Goal: Task Accomplishment & Management: Use online tool/utility

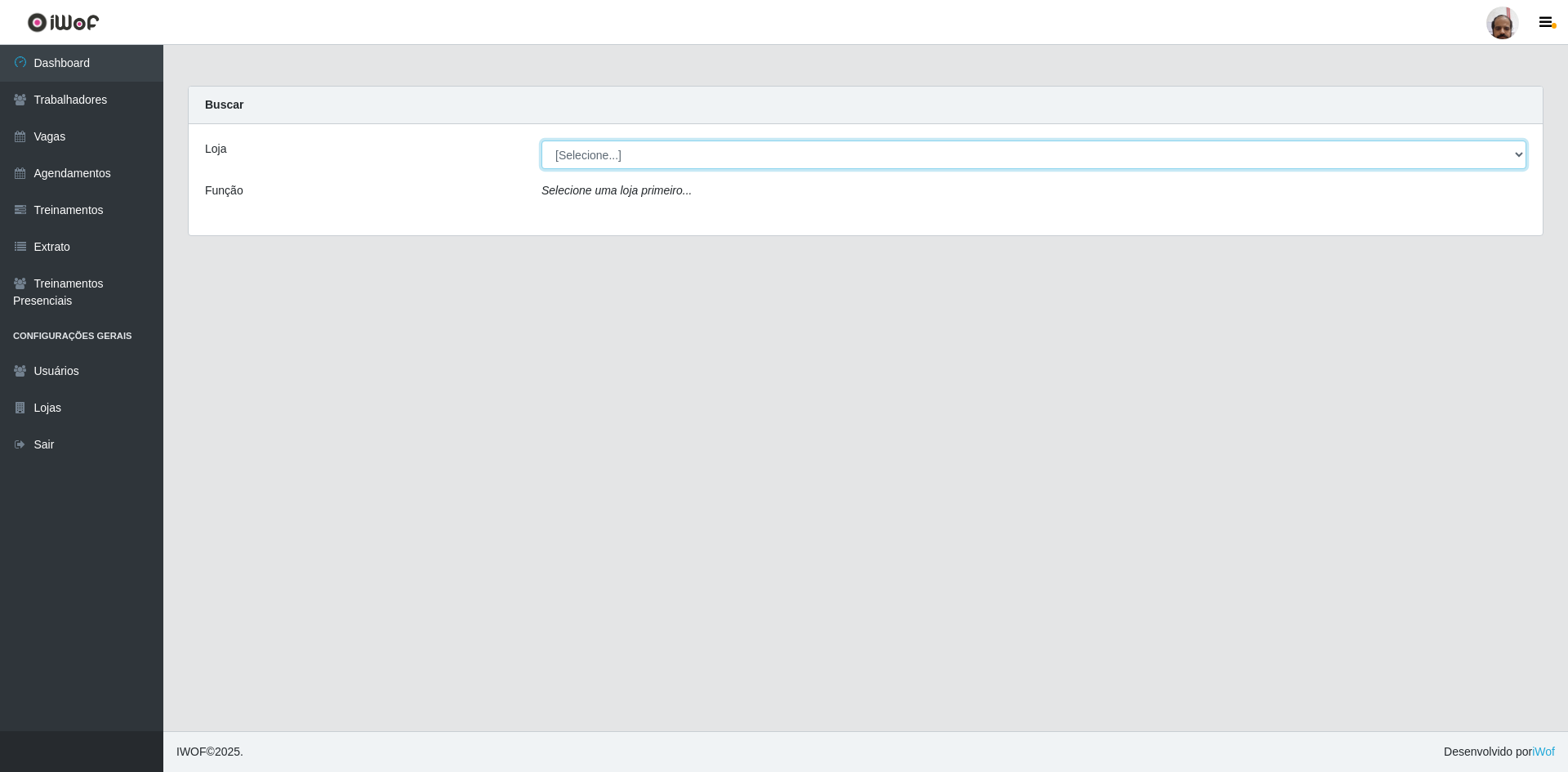
drag, startPoint x: 1512, startPoint y: 157, endPoint x: 1424, endPoint y: 157, distance: 88.0
click at [1512, 157] on select "[Selecione...] Mar Vermelho - Loja 05" at bounding box center [1033, 154] width 985 height 29
select select "252"
click at [542, 140] on select "[Selecione...] Mar Vermelho - Loja 05" at bounding box center [1033, 154] width 985 height 29
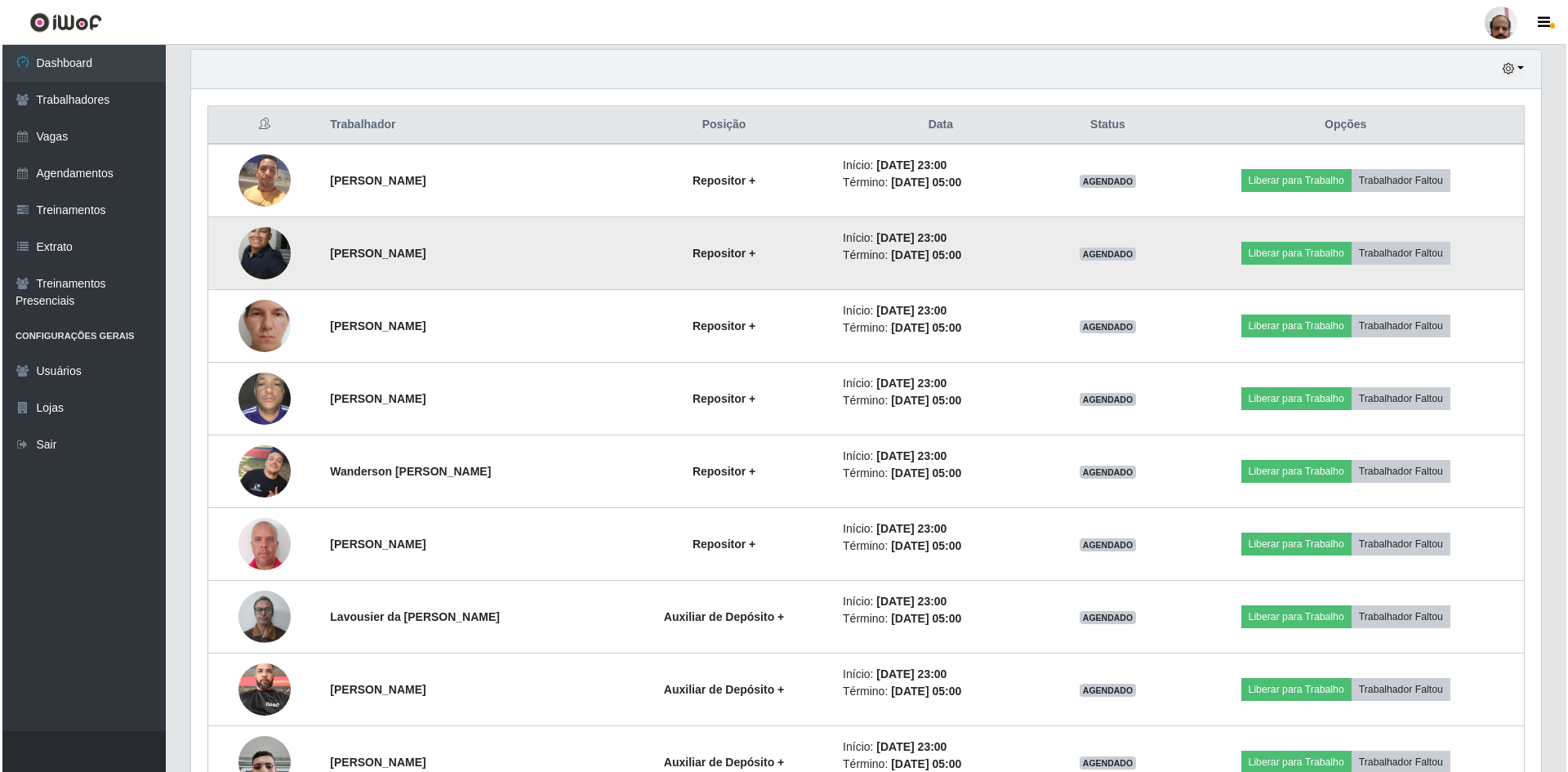
scroll to position [735, 0]
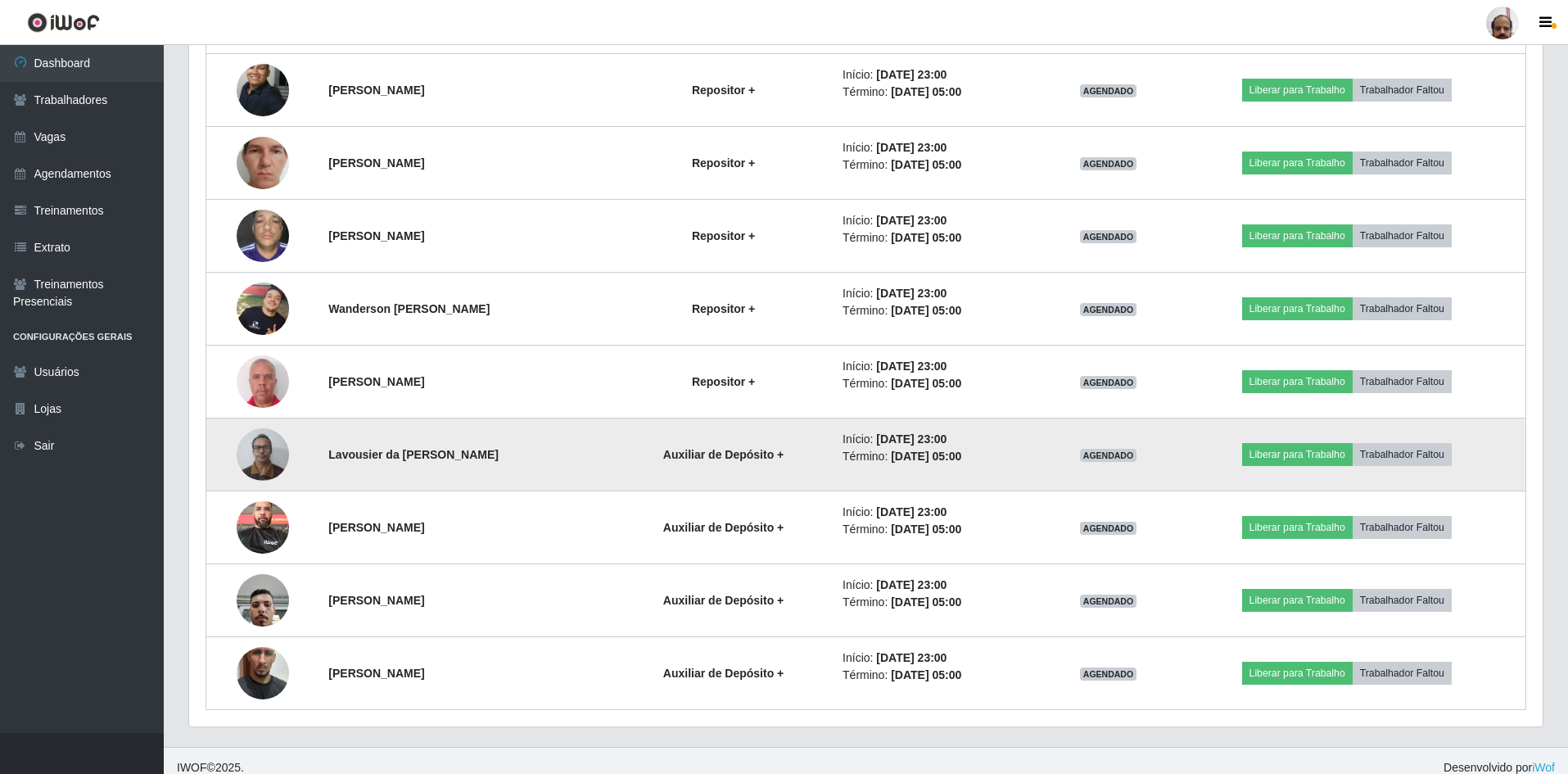
click at [263, 447] on img at bounding box center [262, 454] width 53 height 70
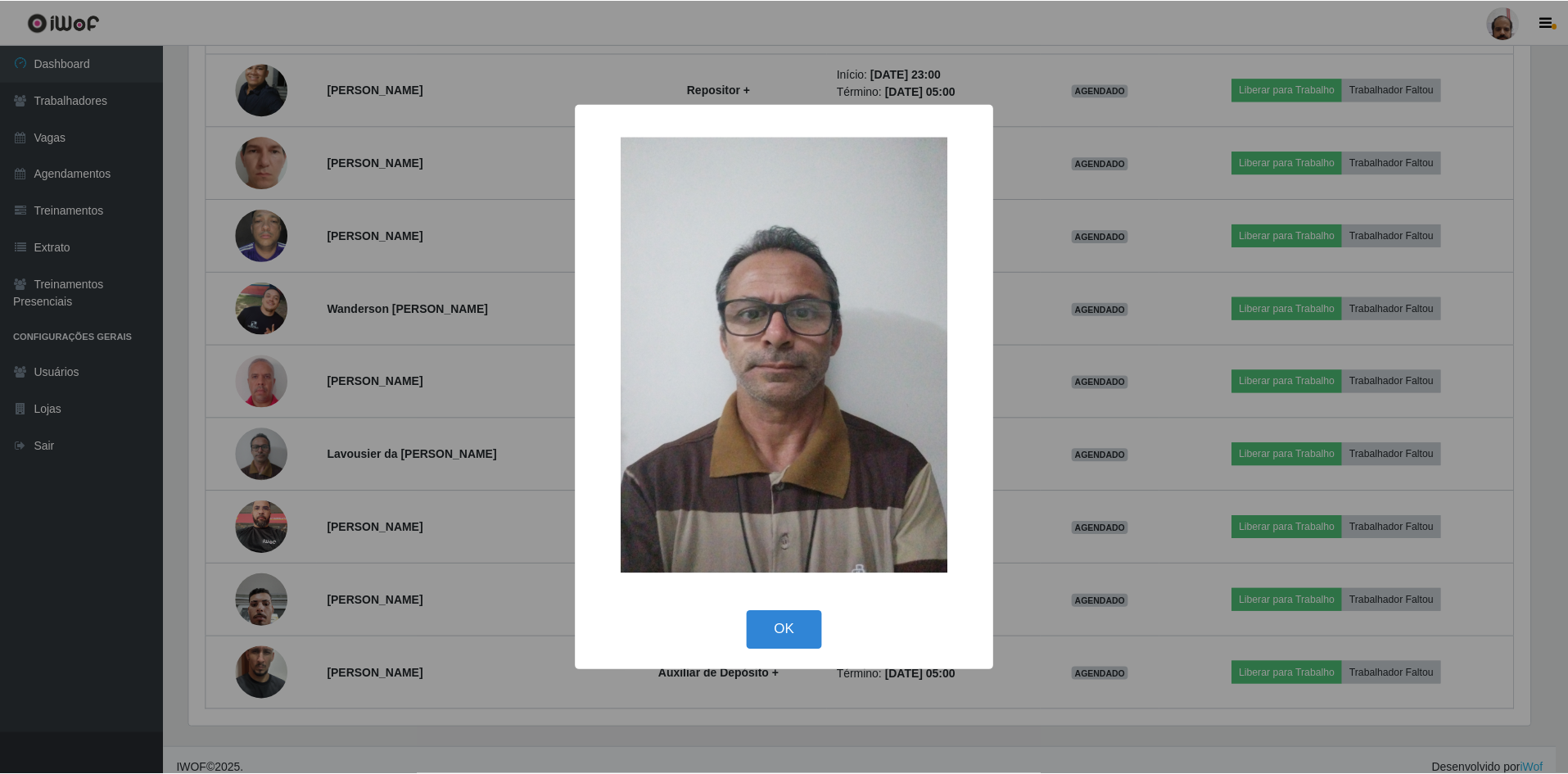
scroll to position [340, 1345]
click at [807, 636] on button "OK" at bounding box center [786, 630] width 76 height 39
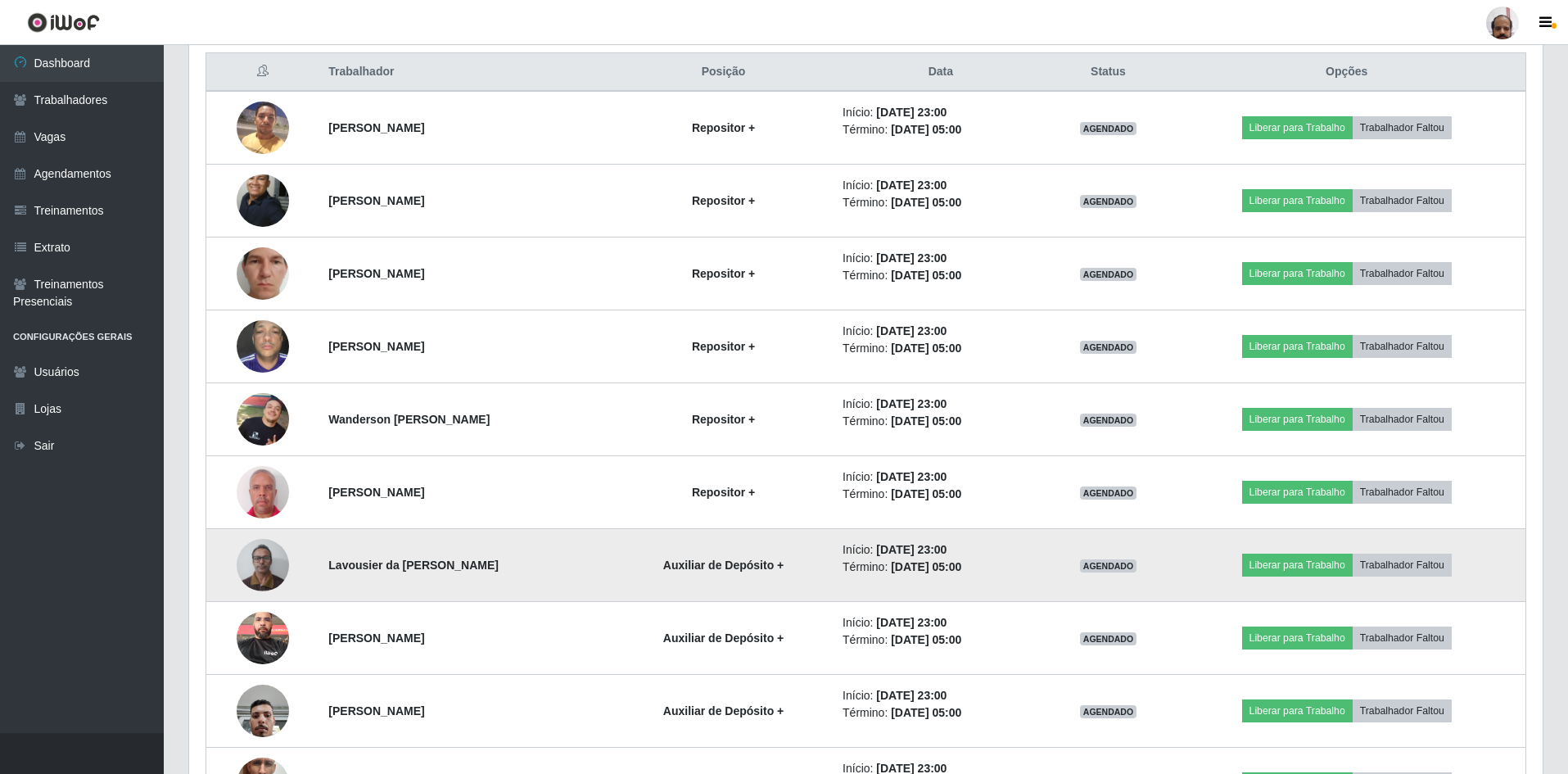
scroll to position [654, 0]
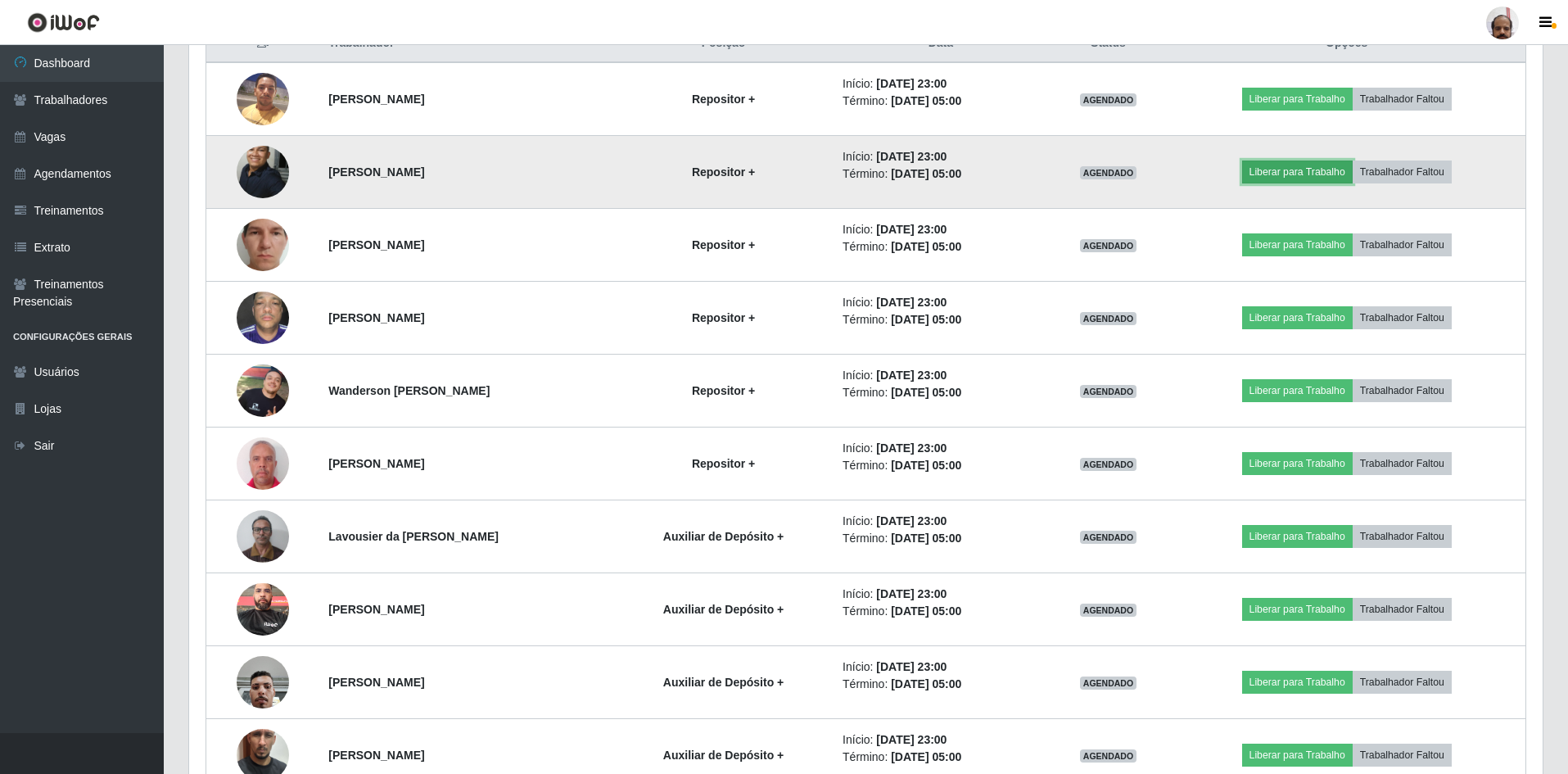
click at [1265, 168] on button "Liberar para Trabalho" at bounding box center [1297, 171] width 111 height 23
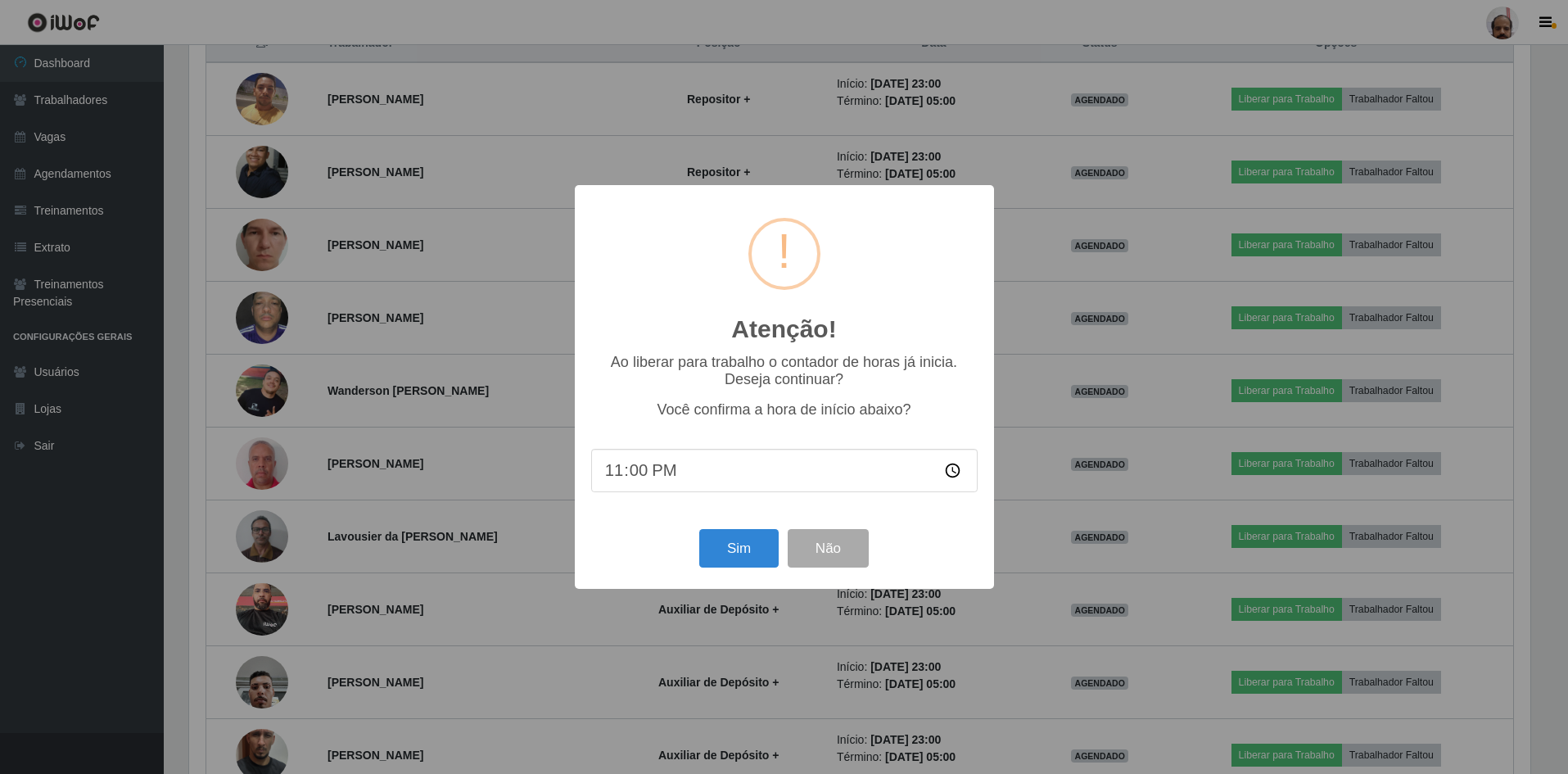
scroll to position [340, 1345]
click at [742, 558] on button "Sim" at bounding box center [740, 548] width 80 height 39
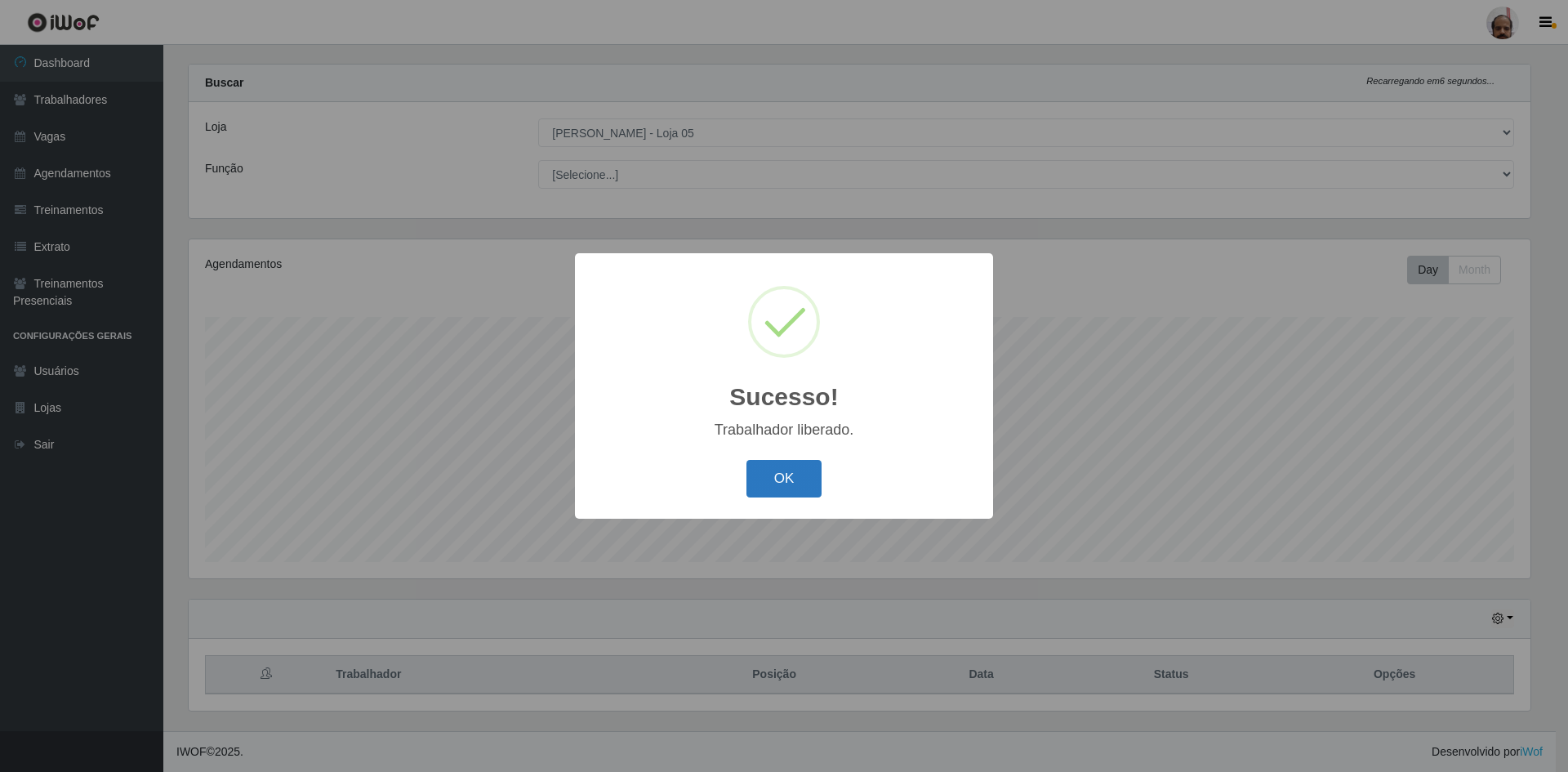
click at [776, 465] on button "OK" at bounding box center [784, 479] width 76 height 39
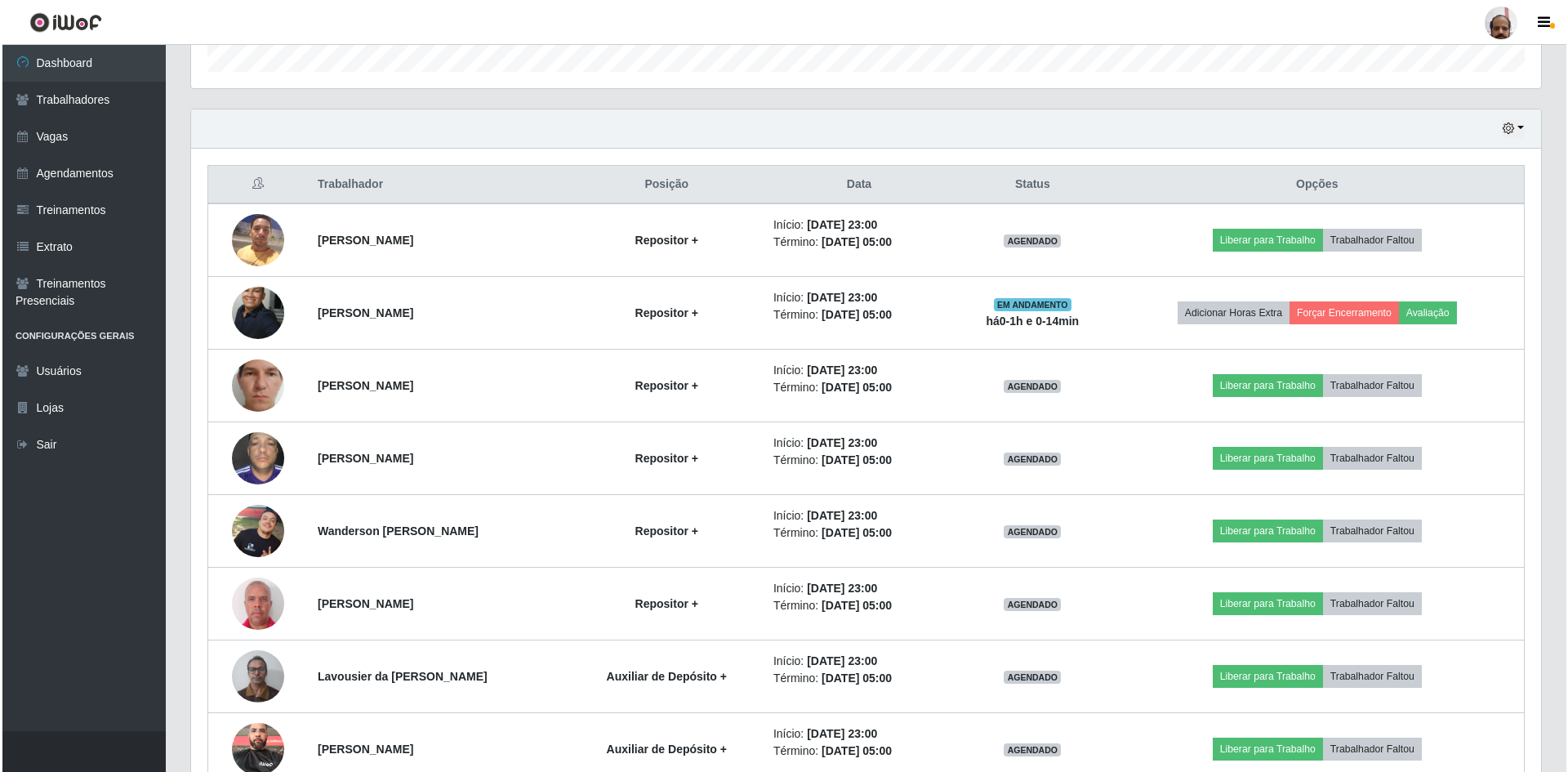
scroll to position [676, 0]
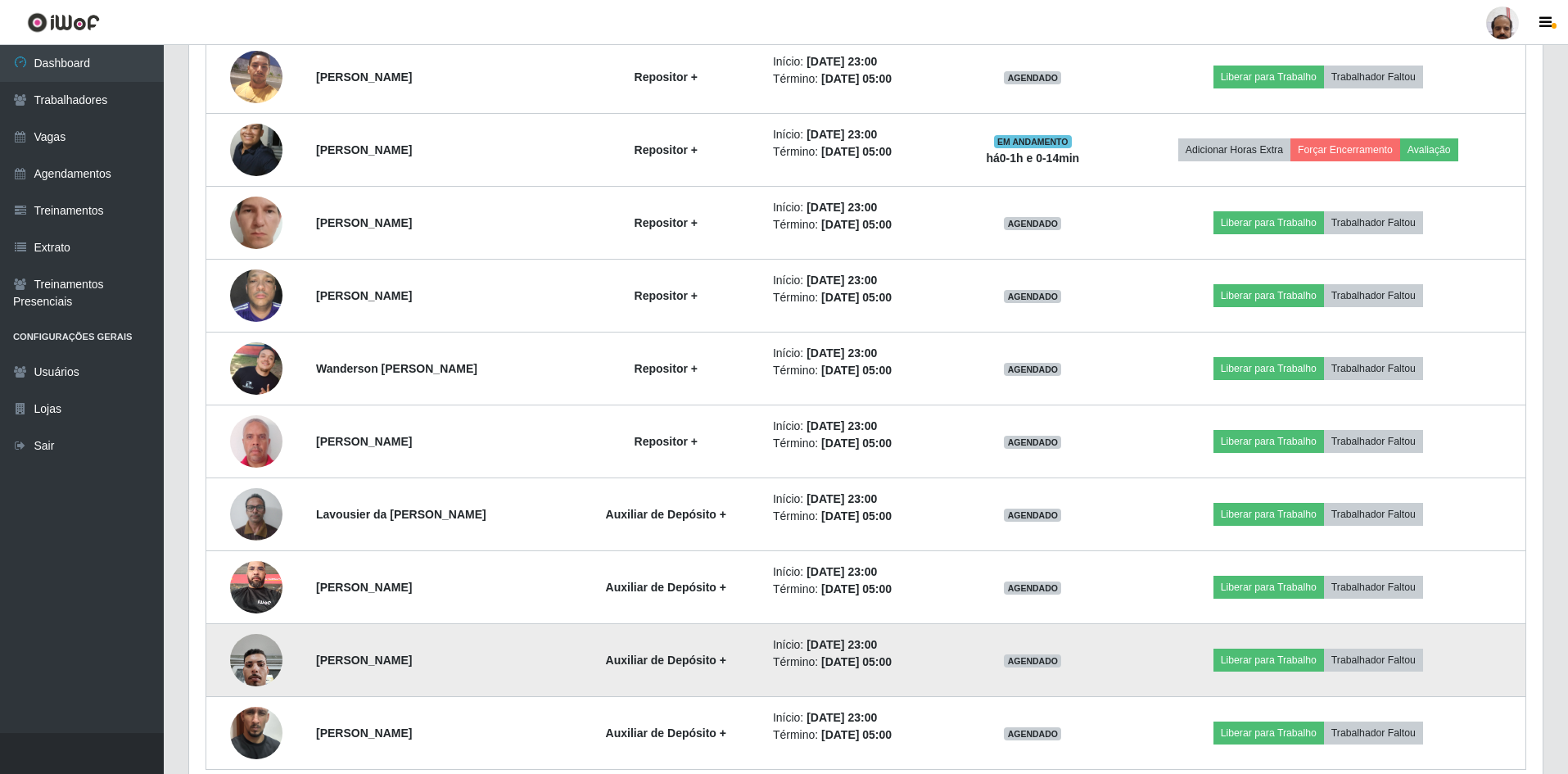
click at [231, 656] on img at bounding box center [256, 659] width 53 height 70
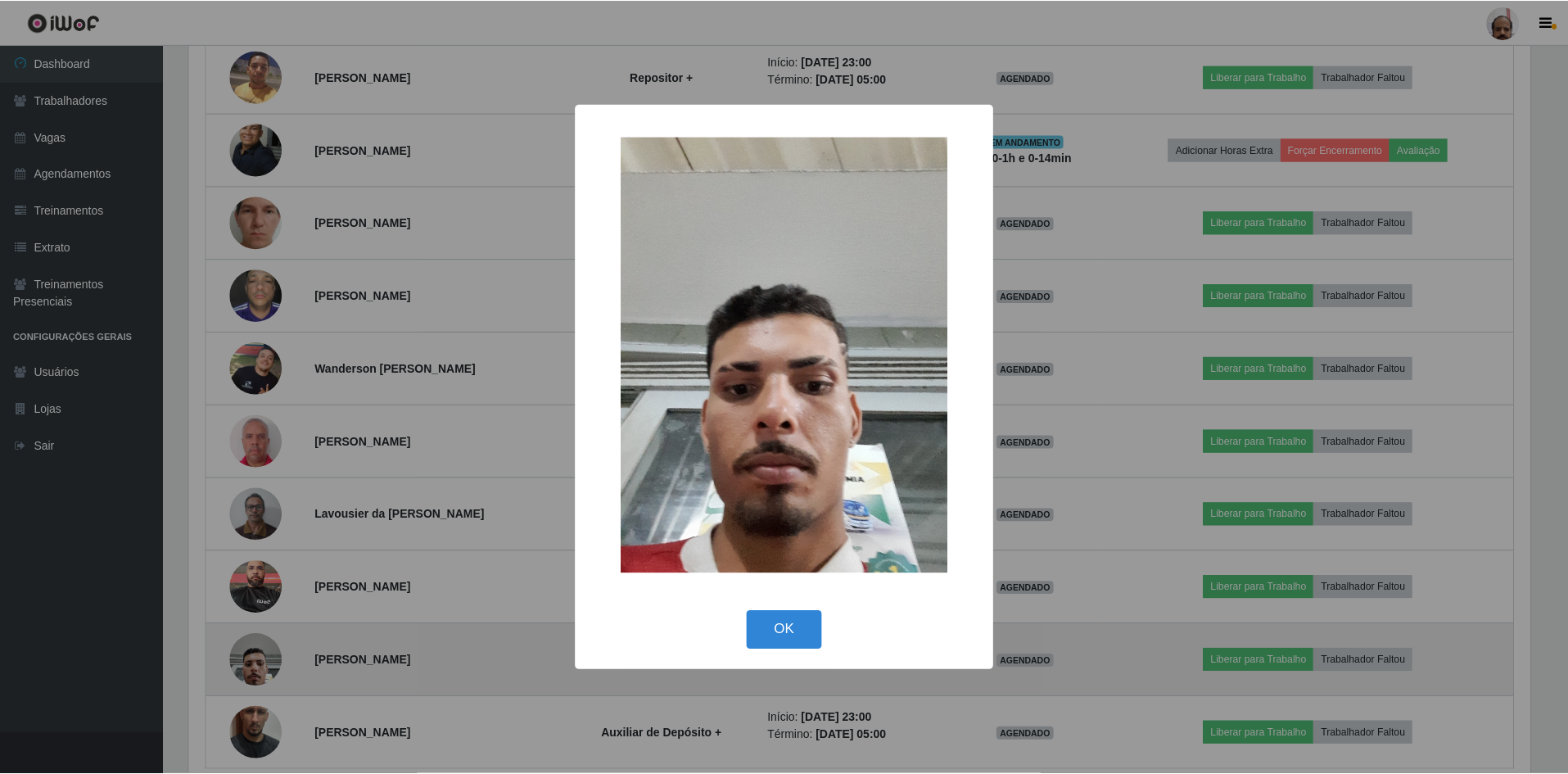
scroll to position [340, 1345]
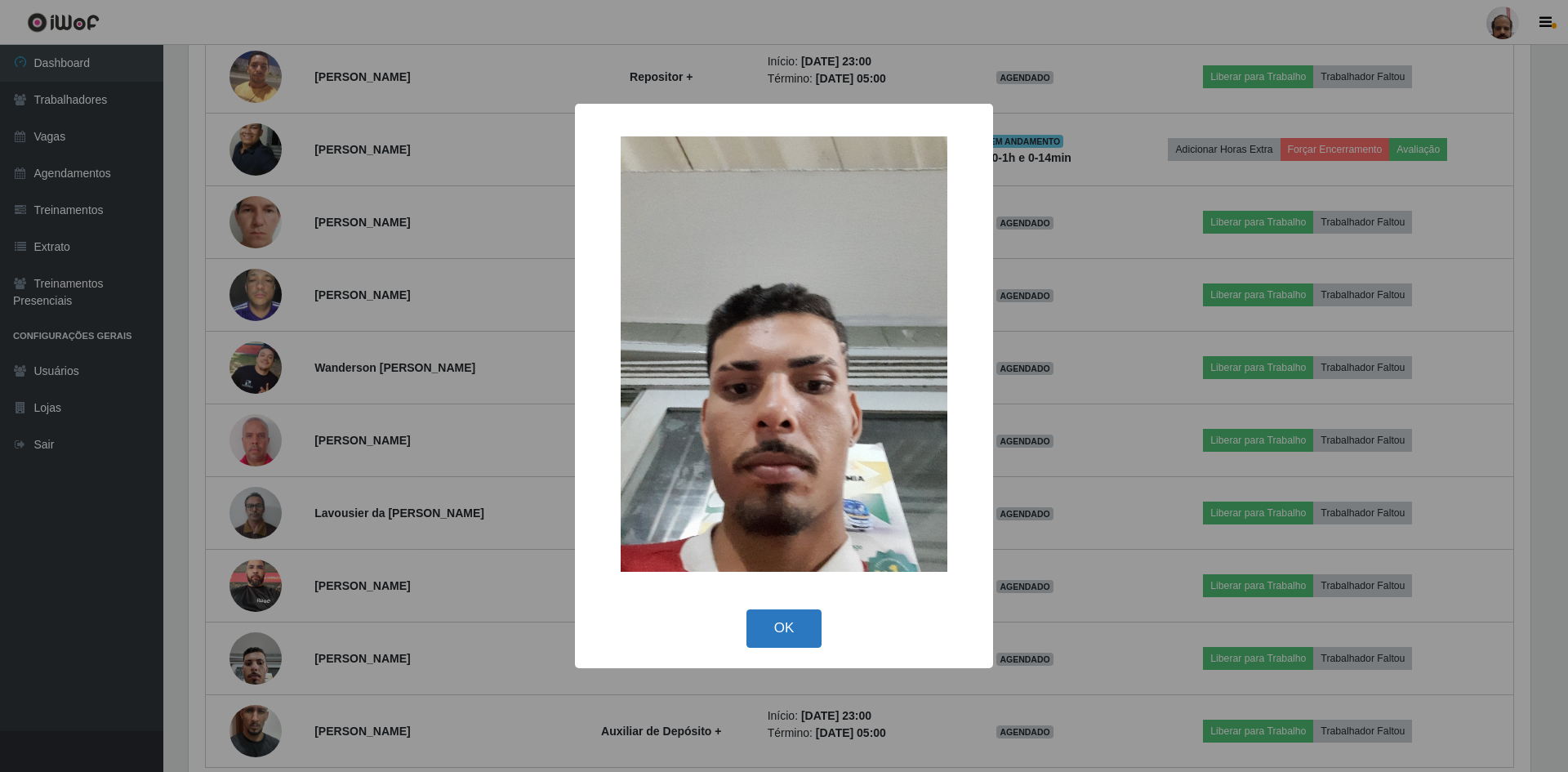
click at [781, 616] on button "OK" at bounding box center [784, 628] width 76 height 39
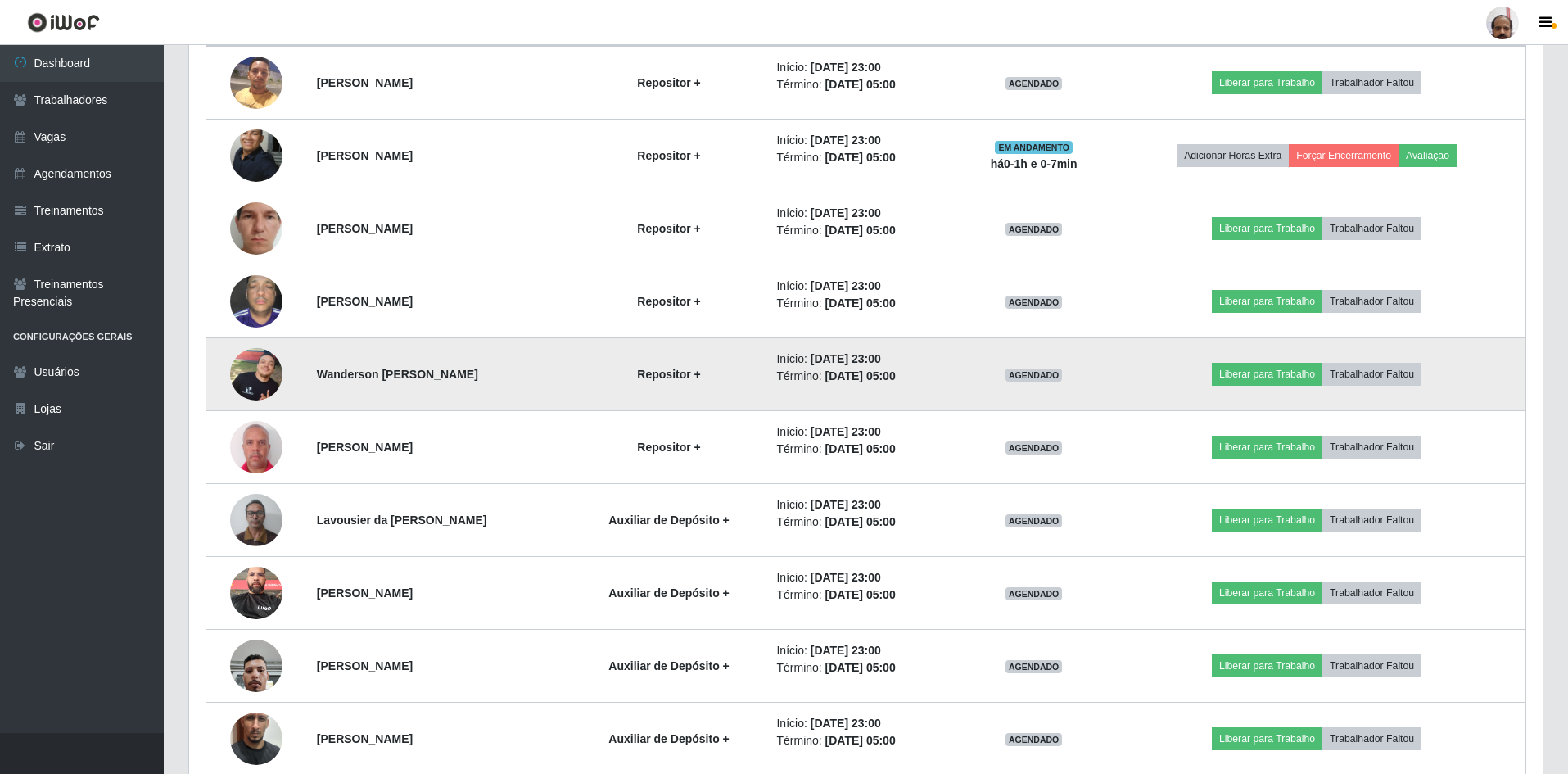
scroll to position [751, 0]
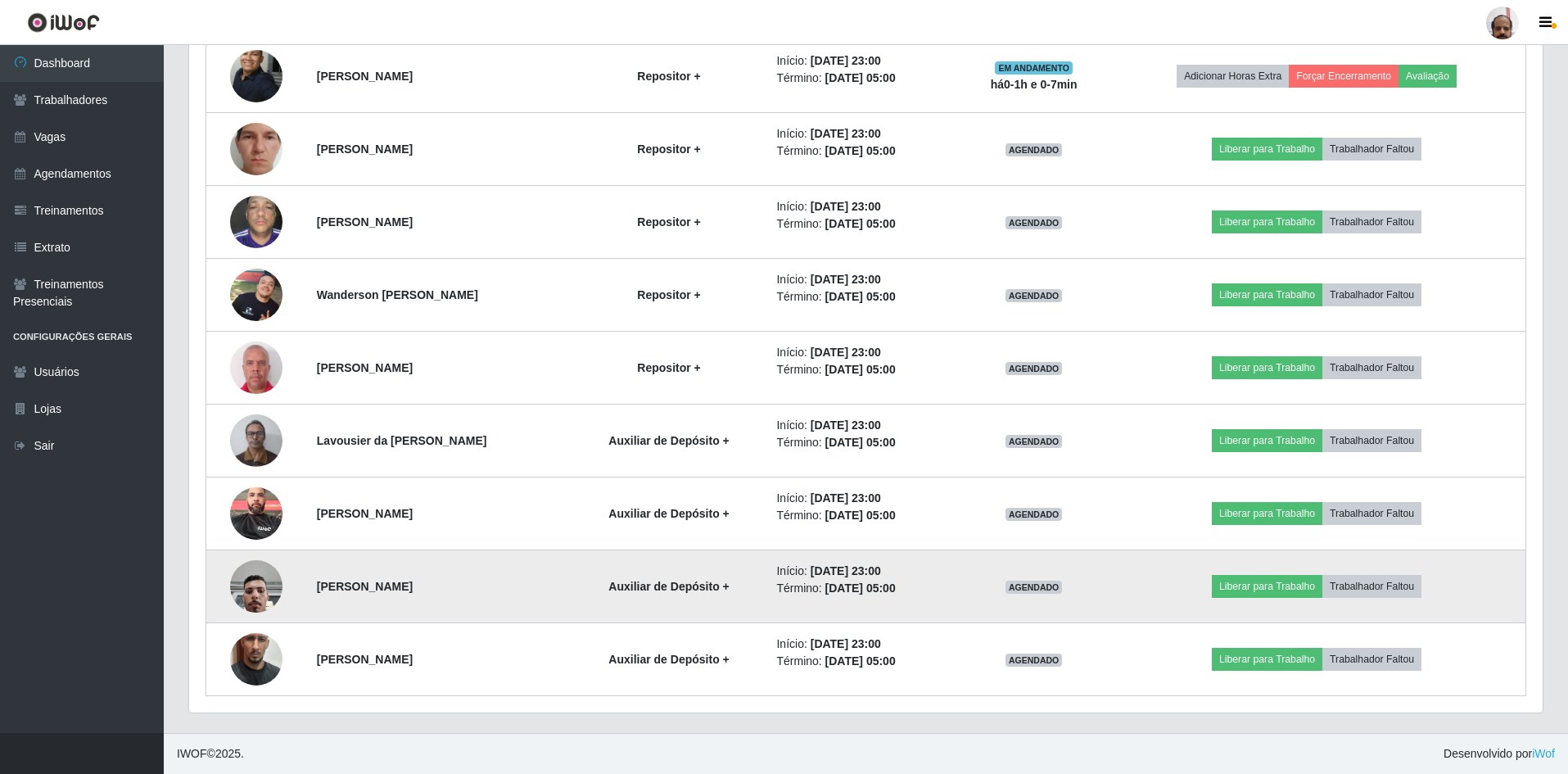
click at [262, 586] on img at bounding box center [256, 586] width 53 height 70
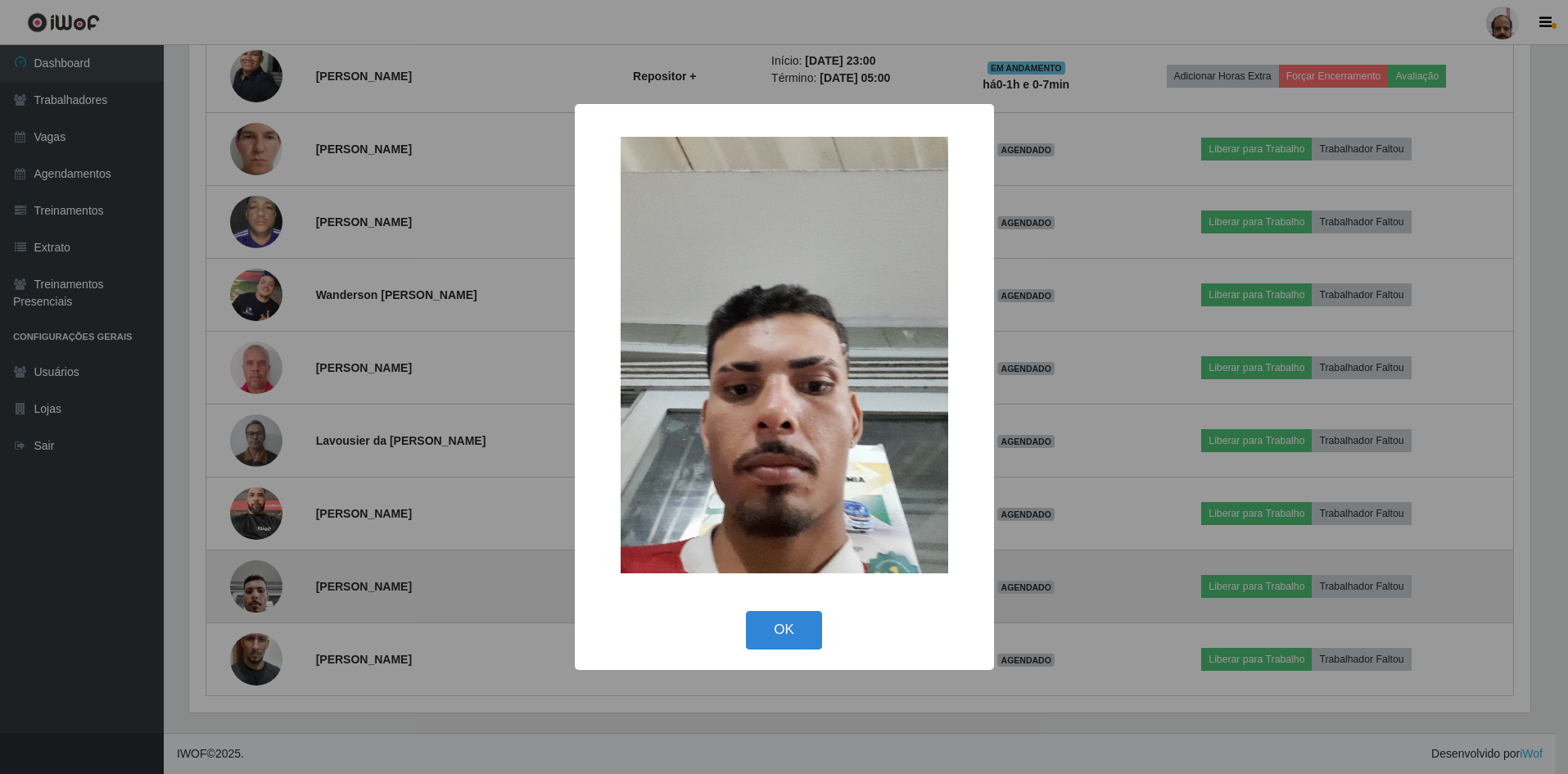
scroll to position [340, 1345]
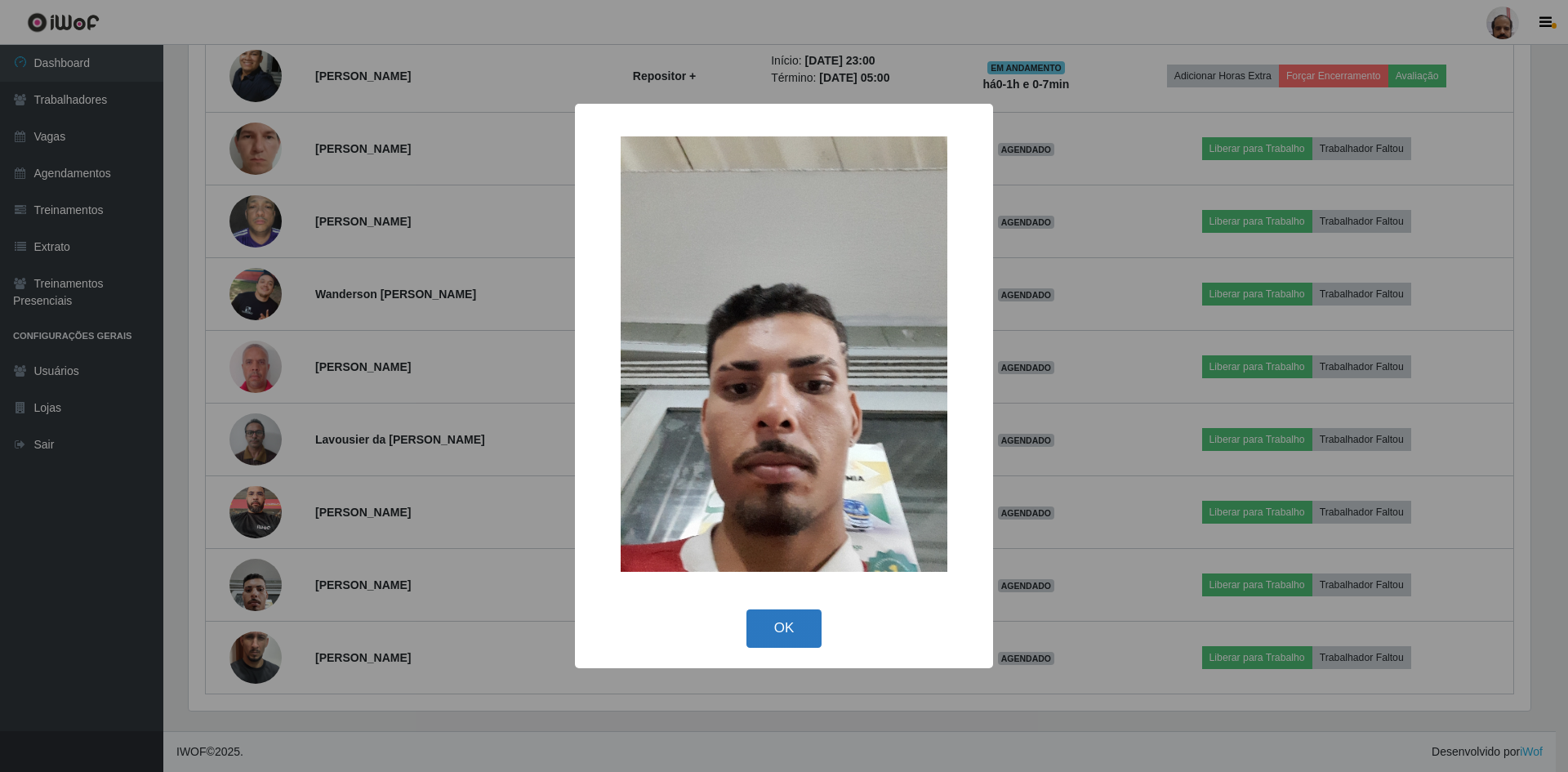
click at [787, 609] on button "OK" at bounding box center [784, 628] width 76 height 39
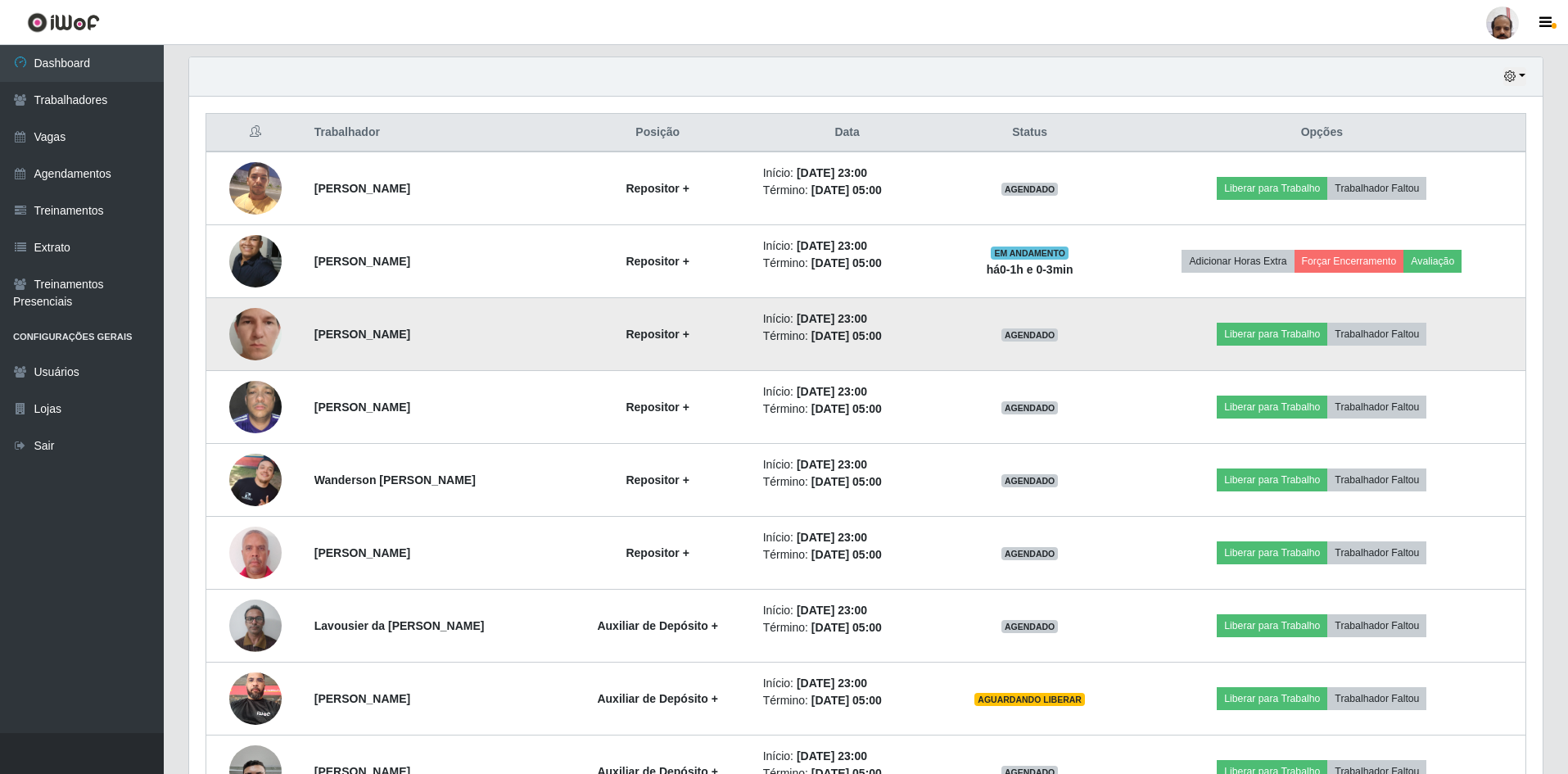
scroll to position [587, 0]
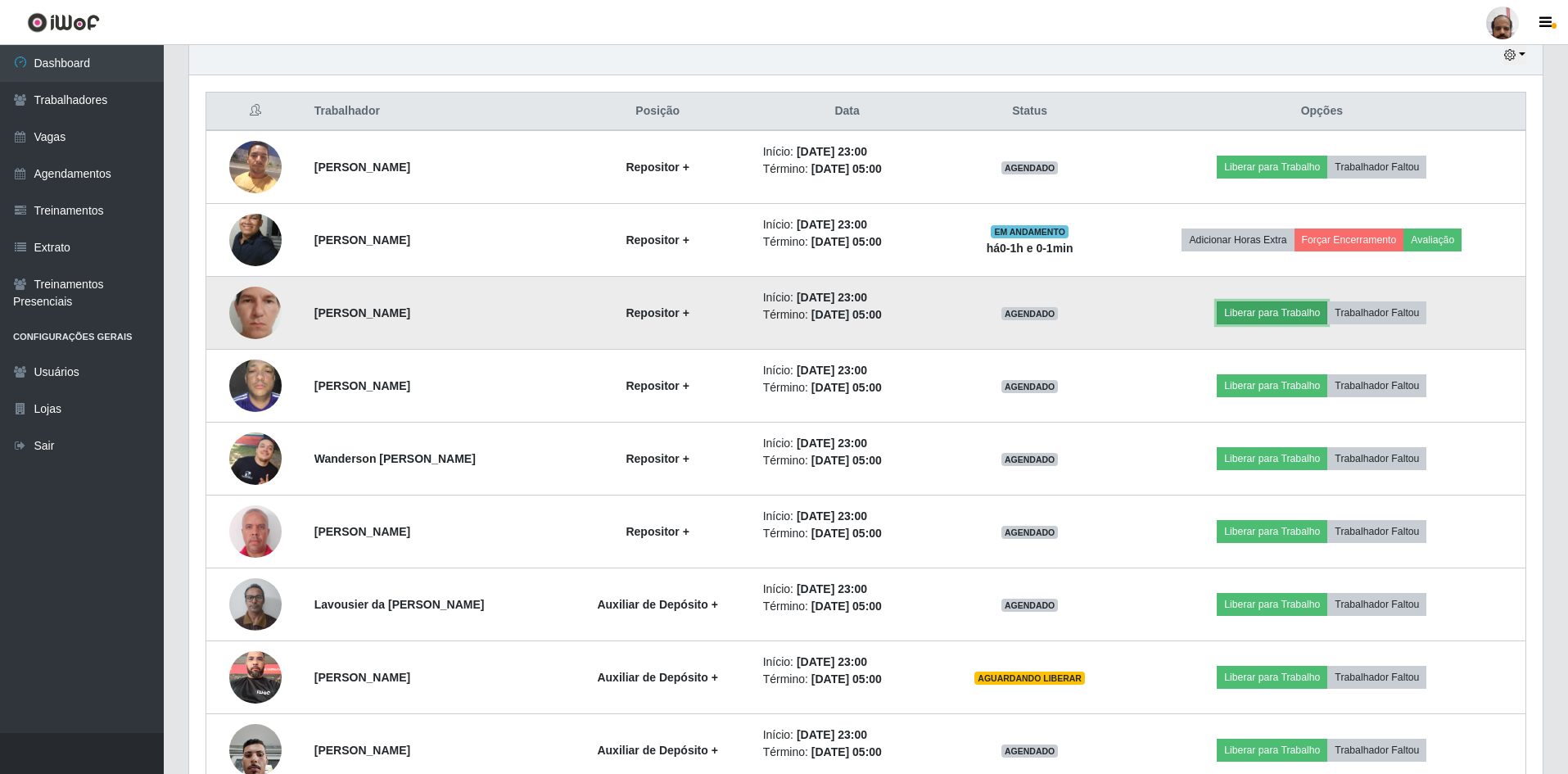
click at [1283, 310] on button "Liberar para Trabalho" at bounding box center [1271, 312] width 111 height 23
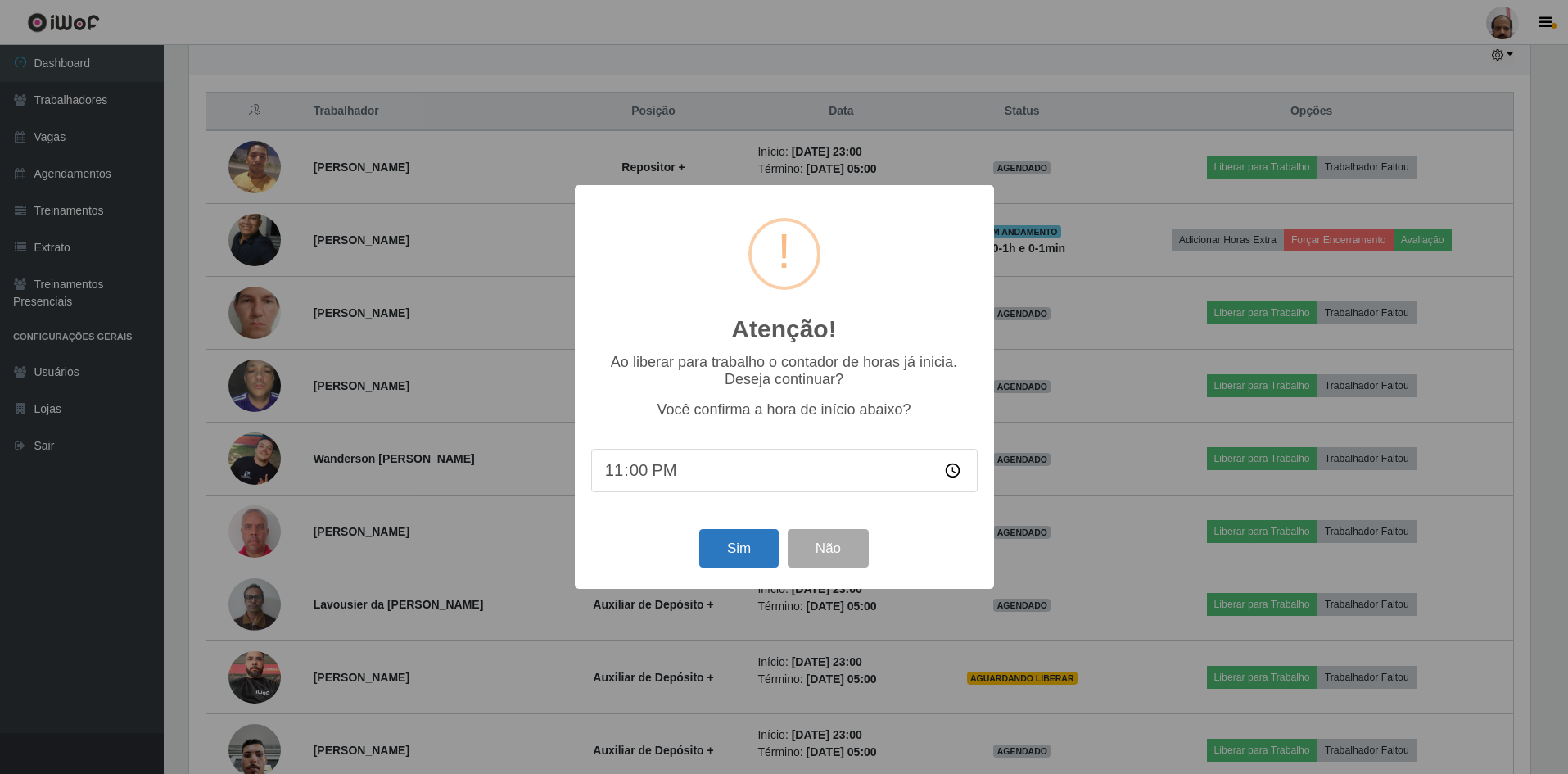
scroll to position [340, 1345]
click at [742, 545] on button "Sim" at bounding box center [740, 548] width 80 height 39
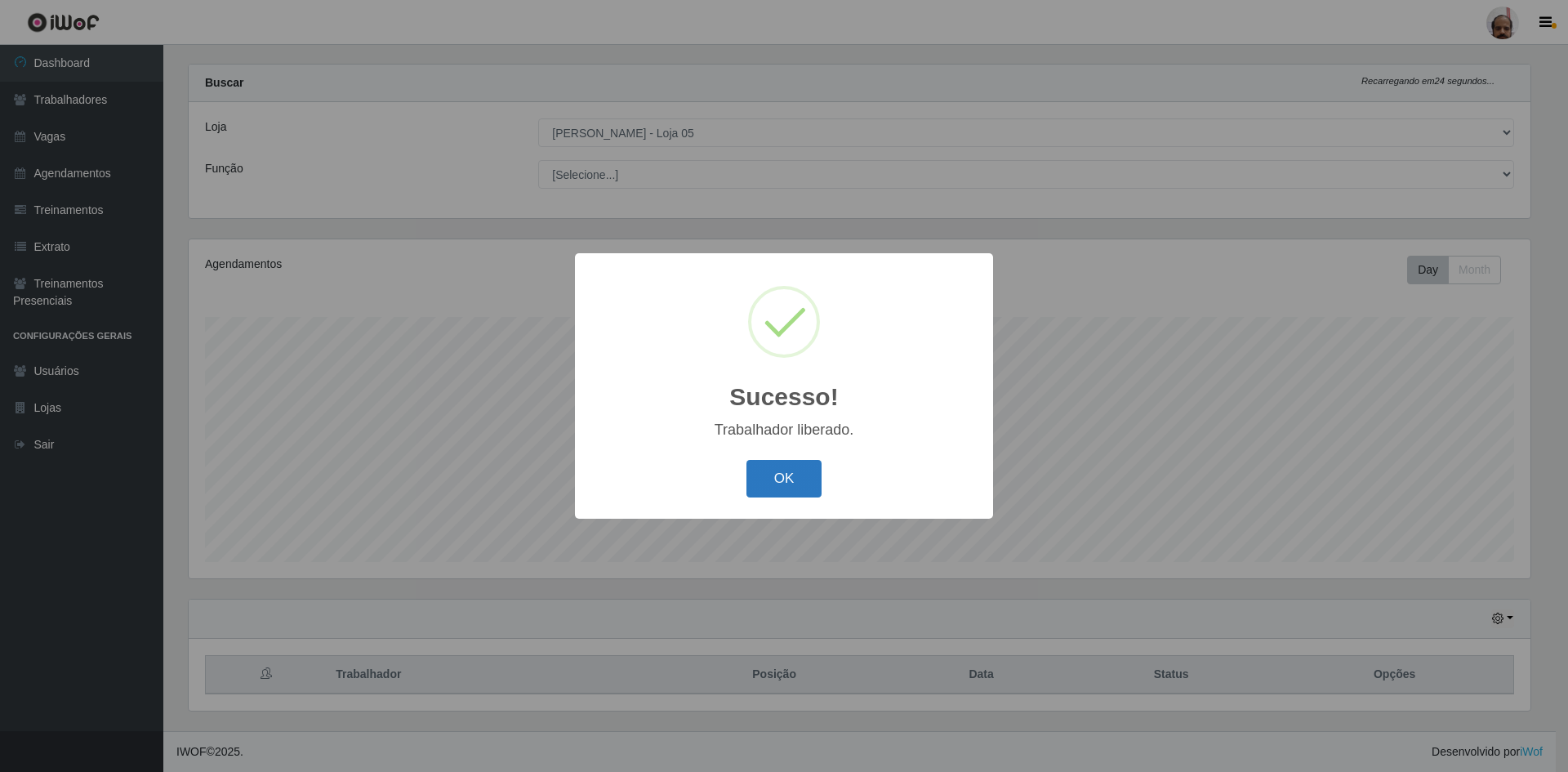
click at [771, 483] on button "OK" at bounding box center [784, 479] width 76 height 39
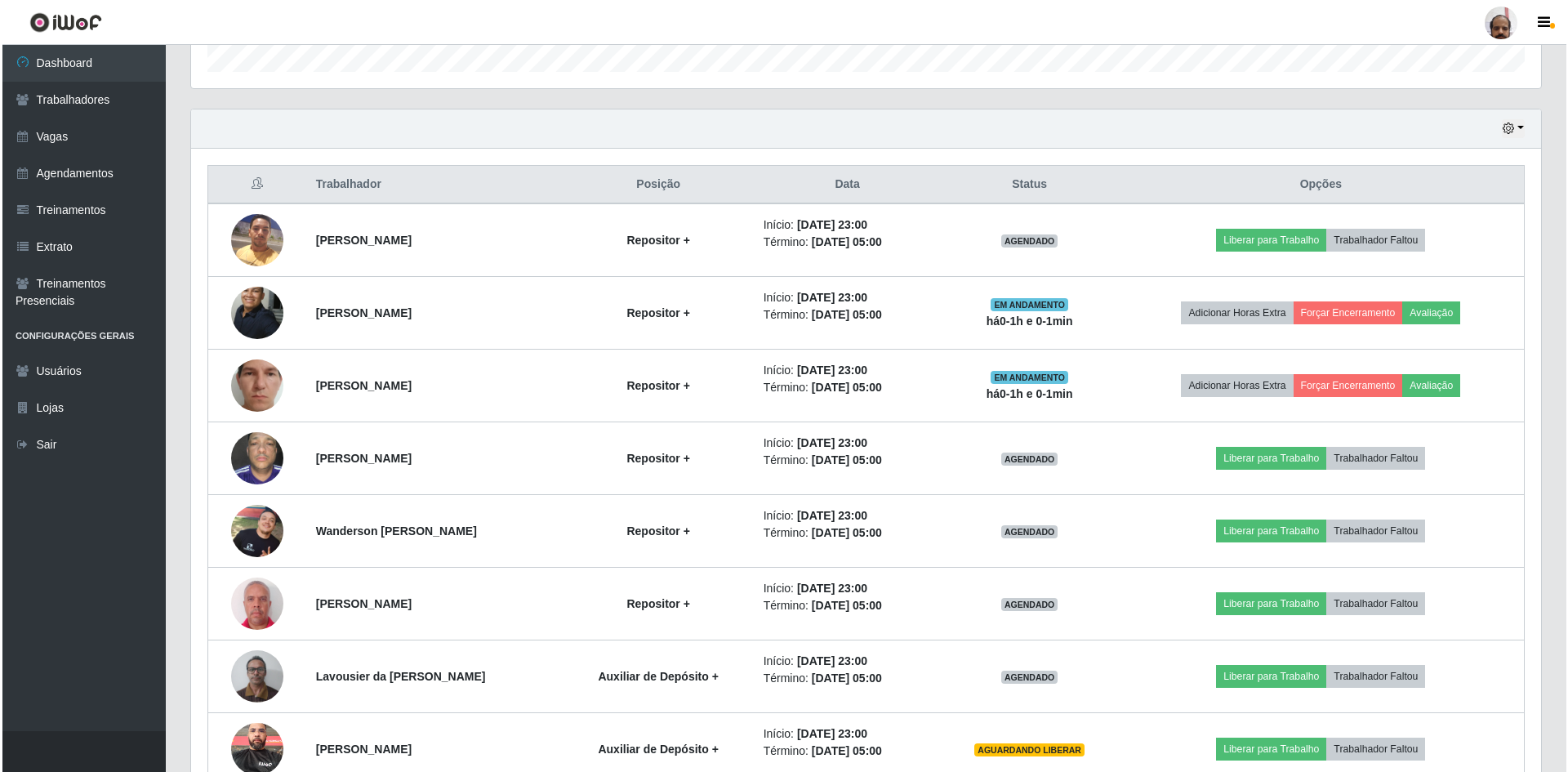
scroll to position [593, 0]
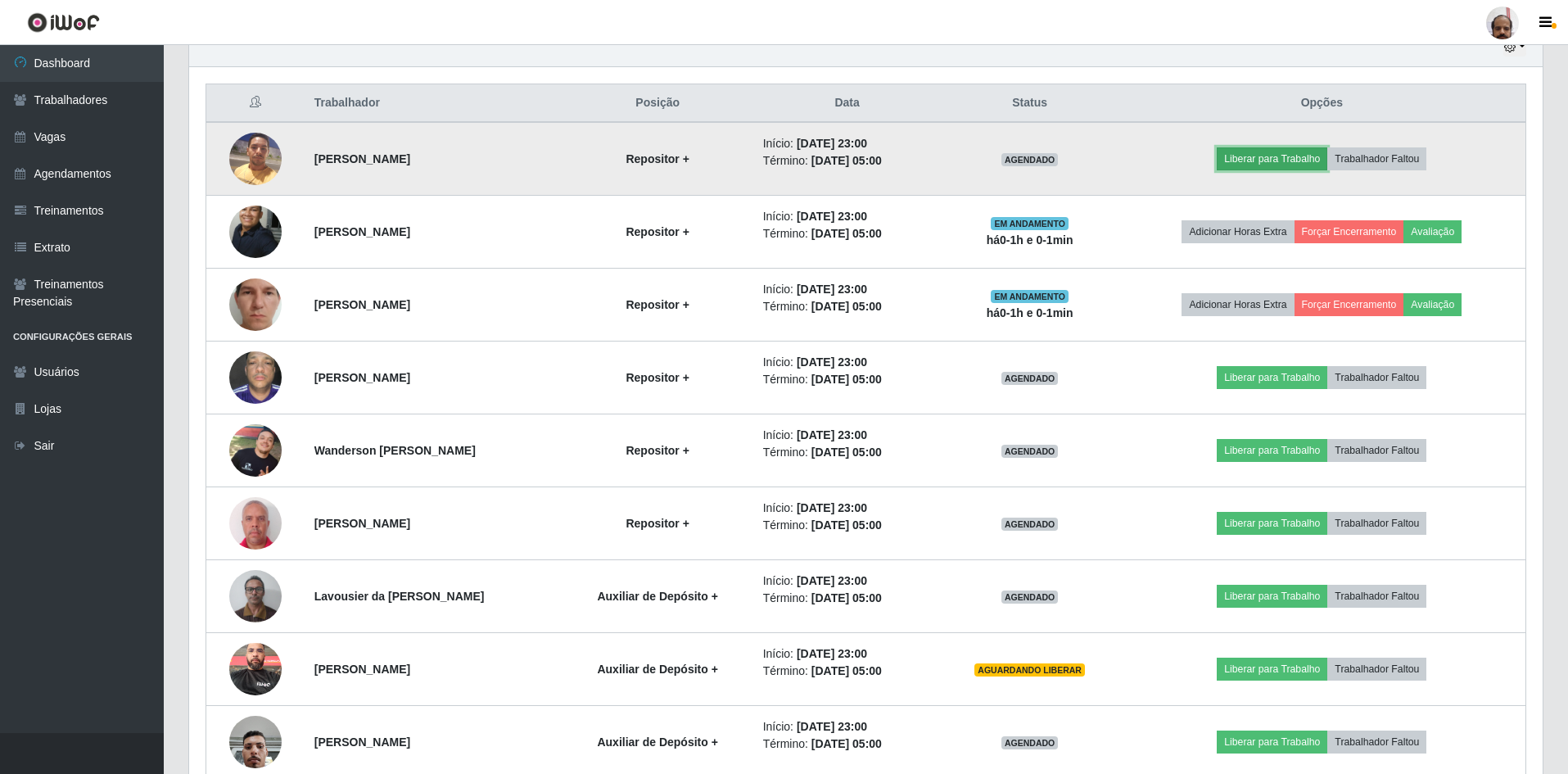
click at [1238, 158] on button "Liberar para Trabalho" at bounding box center [1271, 158] width 111 height 23
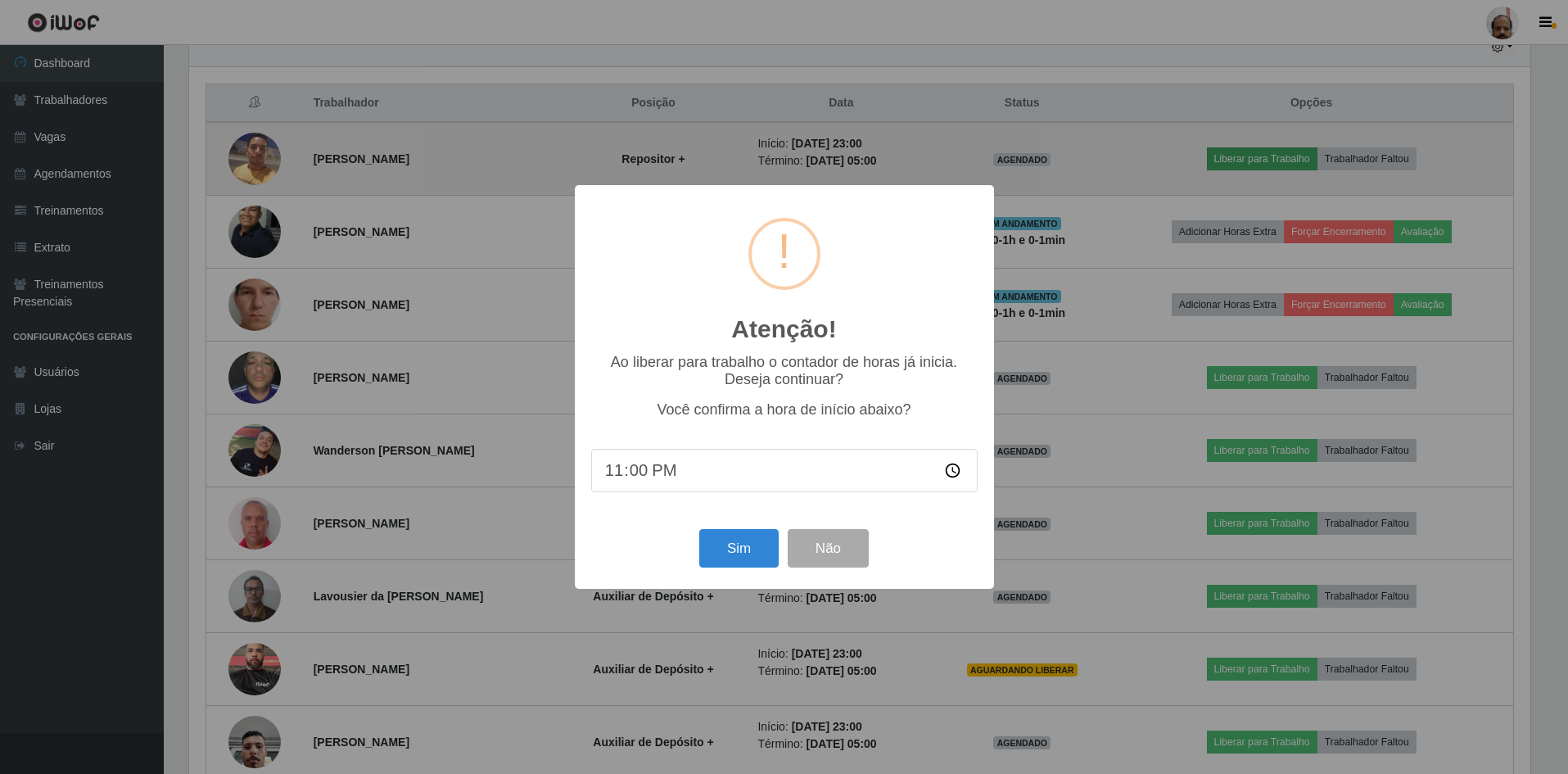
scroll to position [340, 1345]
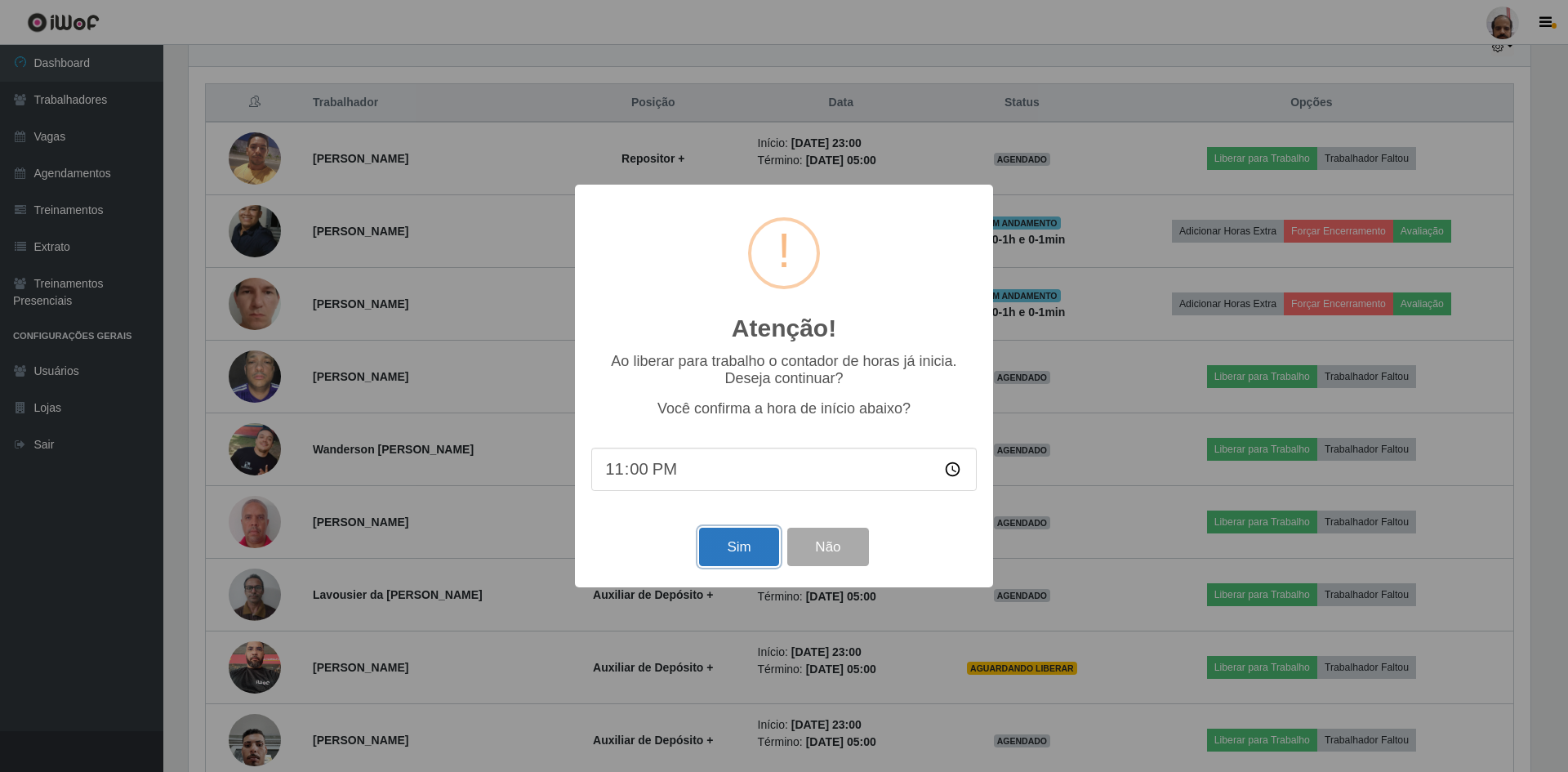
click at [726, 555] on button "Sim" at bounding box center [738, 546] width 79 height 39
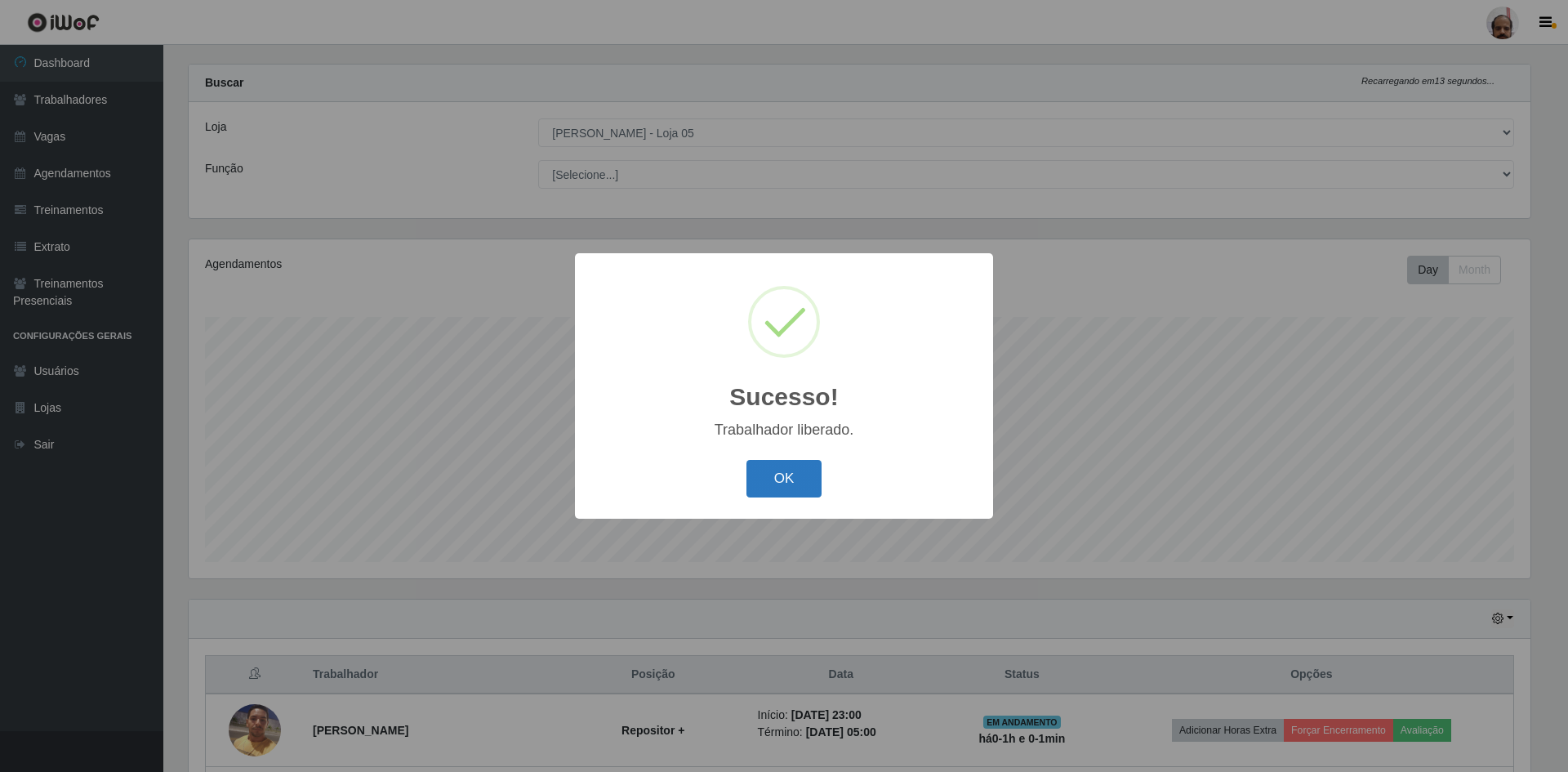
click at [800, 485] on button "OK" at bounding box center [784, 479] width 76 height 39
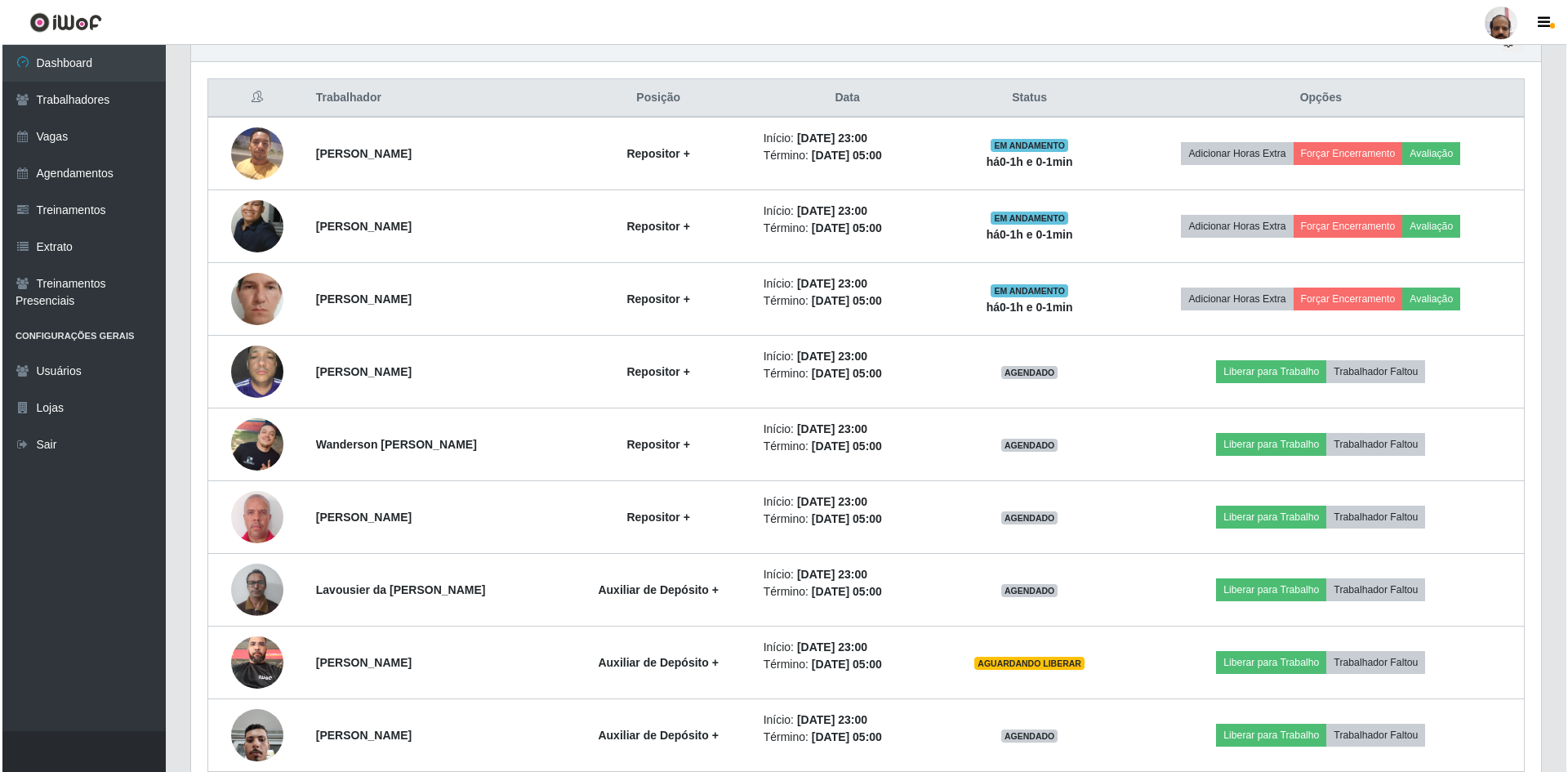
scroll to position [749, 0]
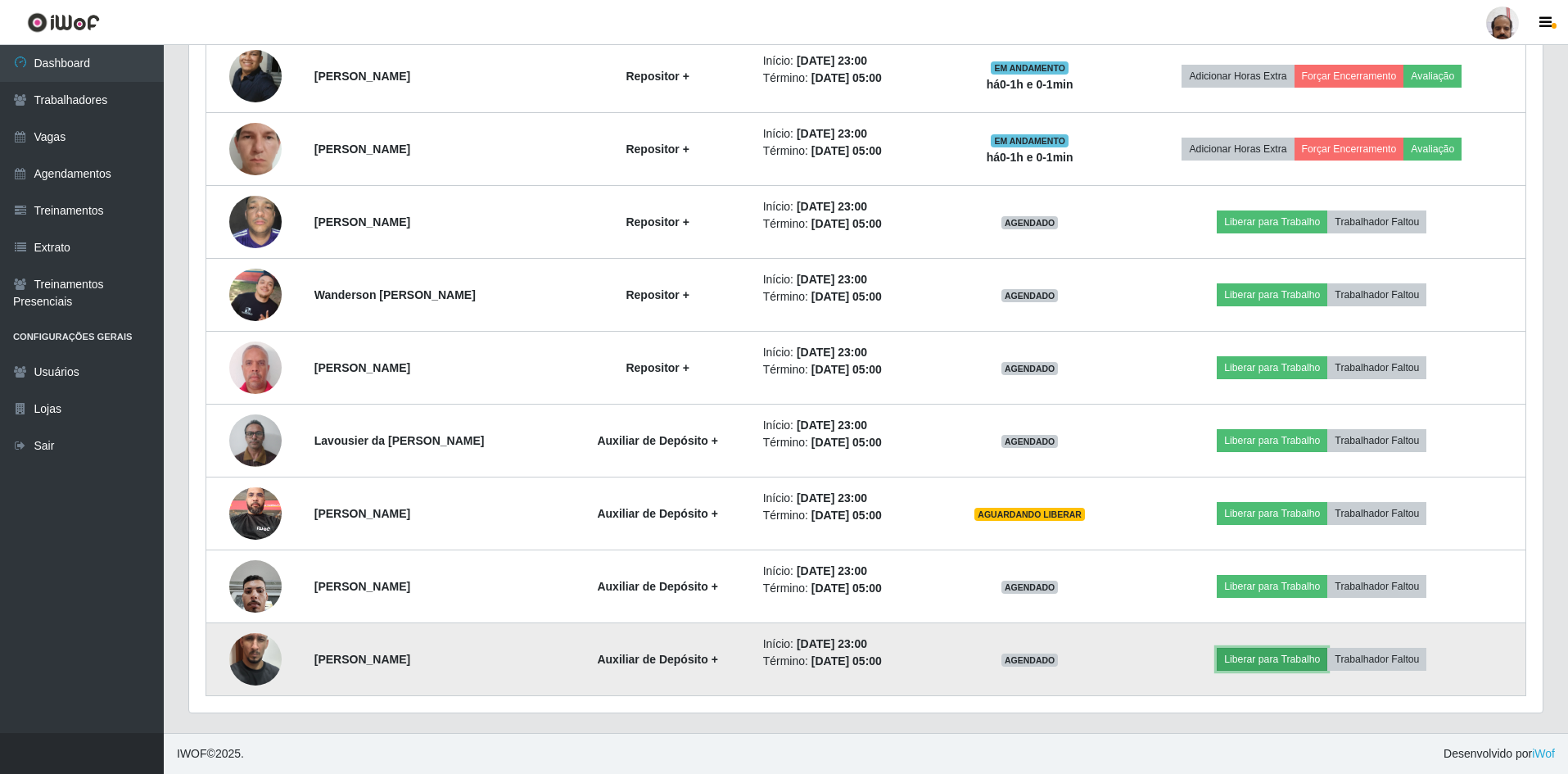
click at [1270, 658] on button "Liberar para Trabalho" at bounding box center [1271, 658] width 111 height 23
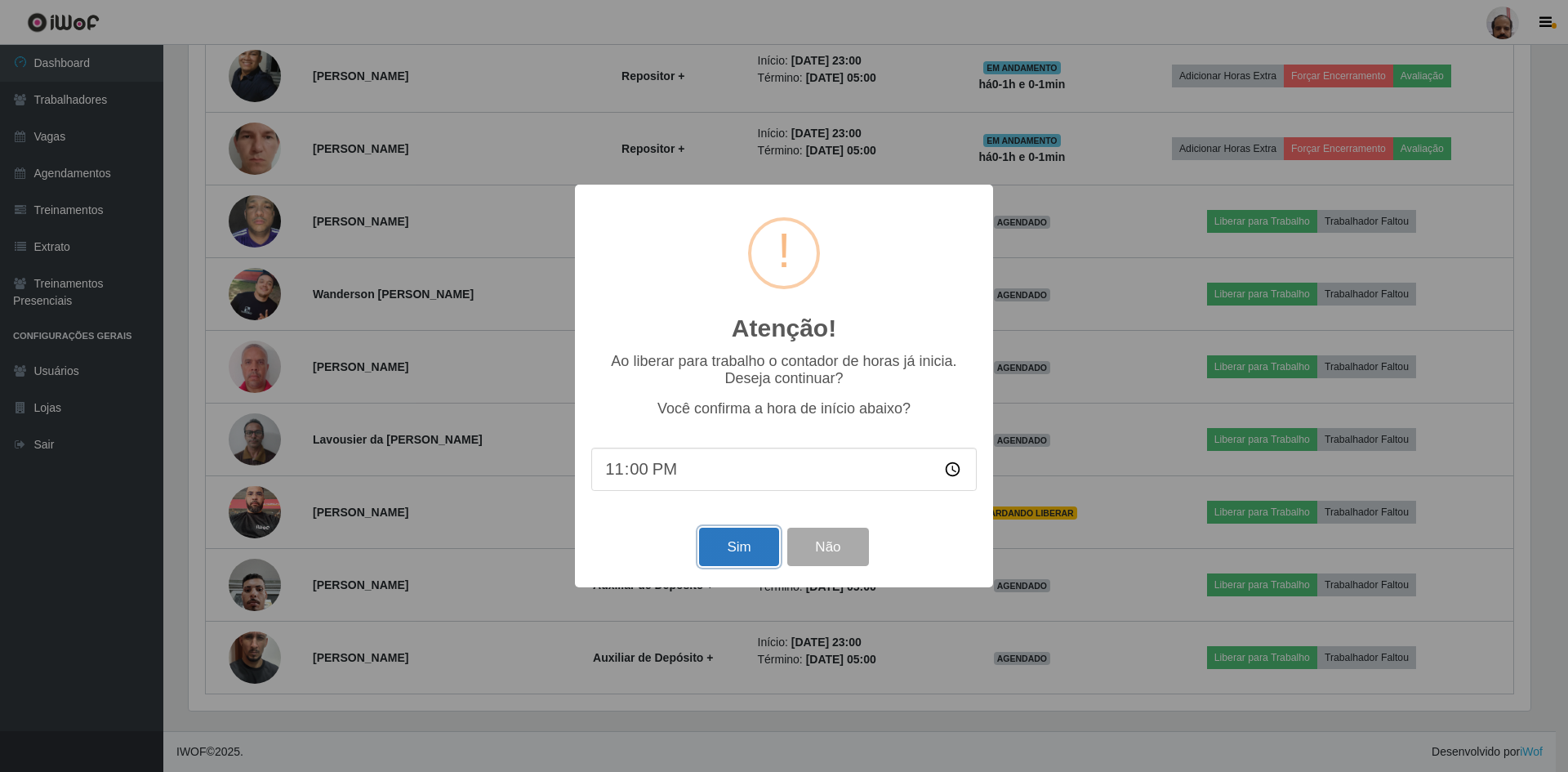
click at [762, 560] on button "Sim" at bounding box center [738, 546] width 79 height 39
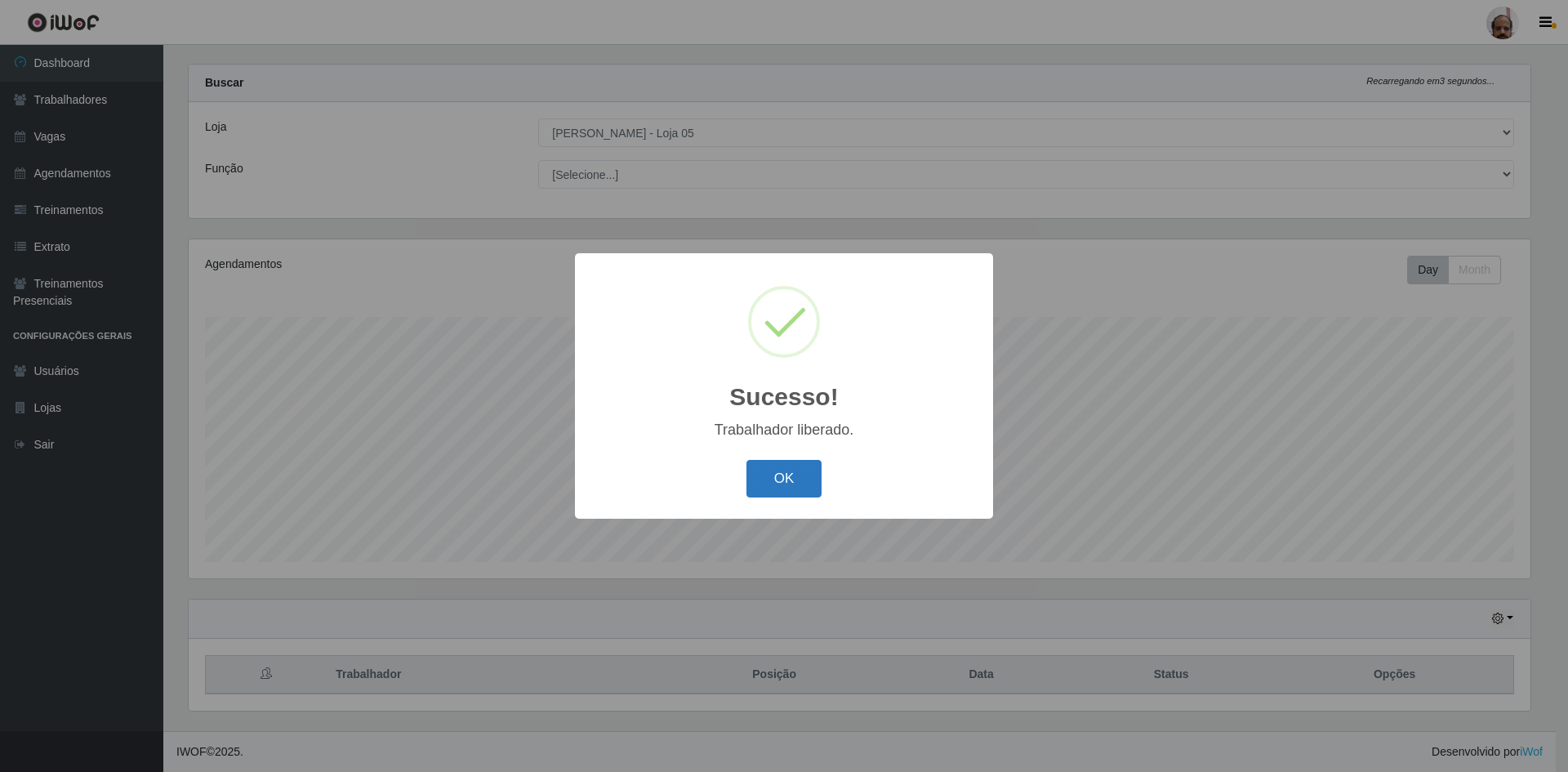
click at [792, 475] on button "OK" at bounding box center [784, 479] width 76 height 39
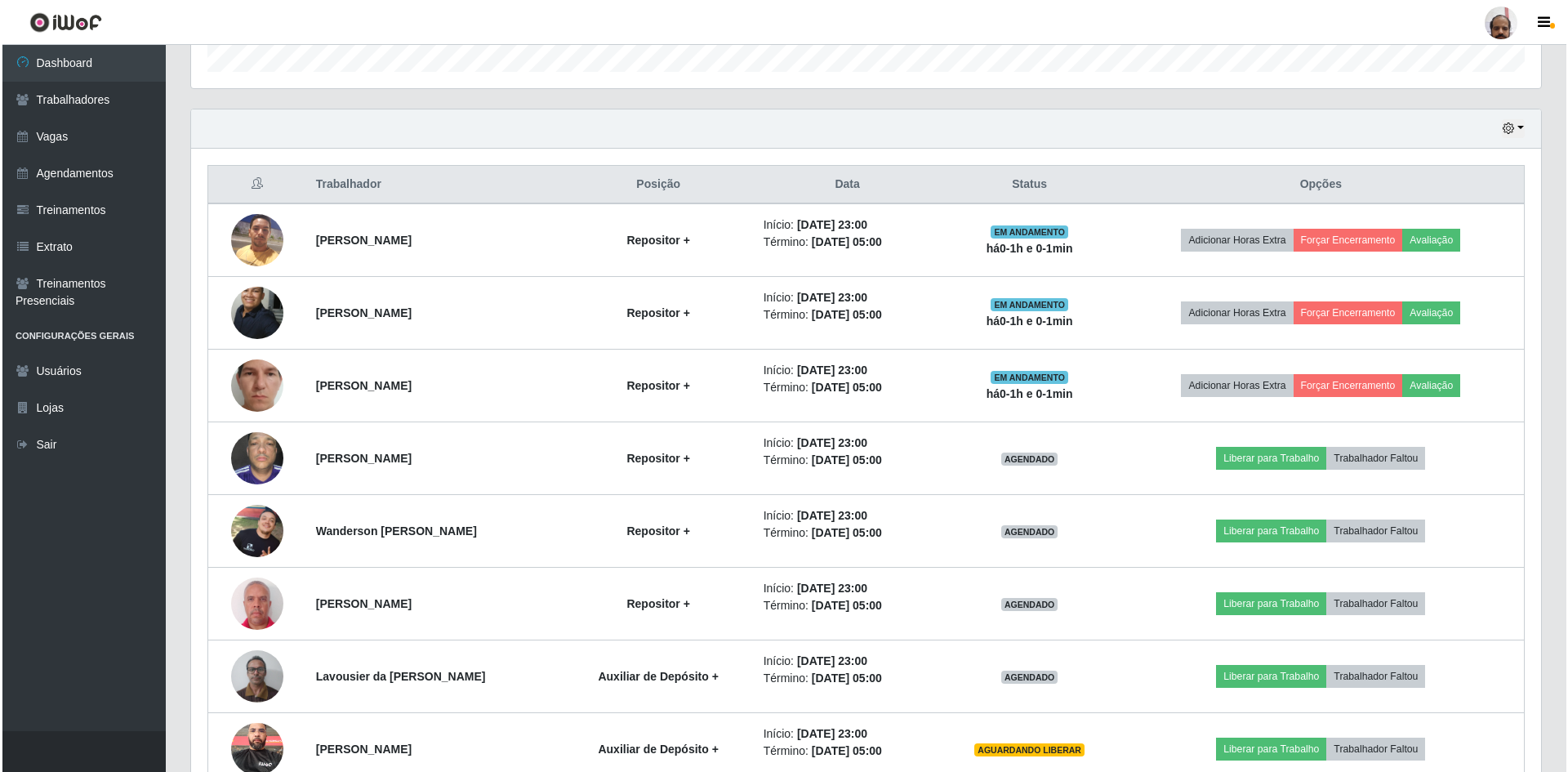
scroll to position [0, 0]
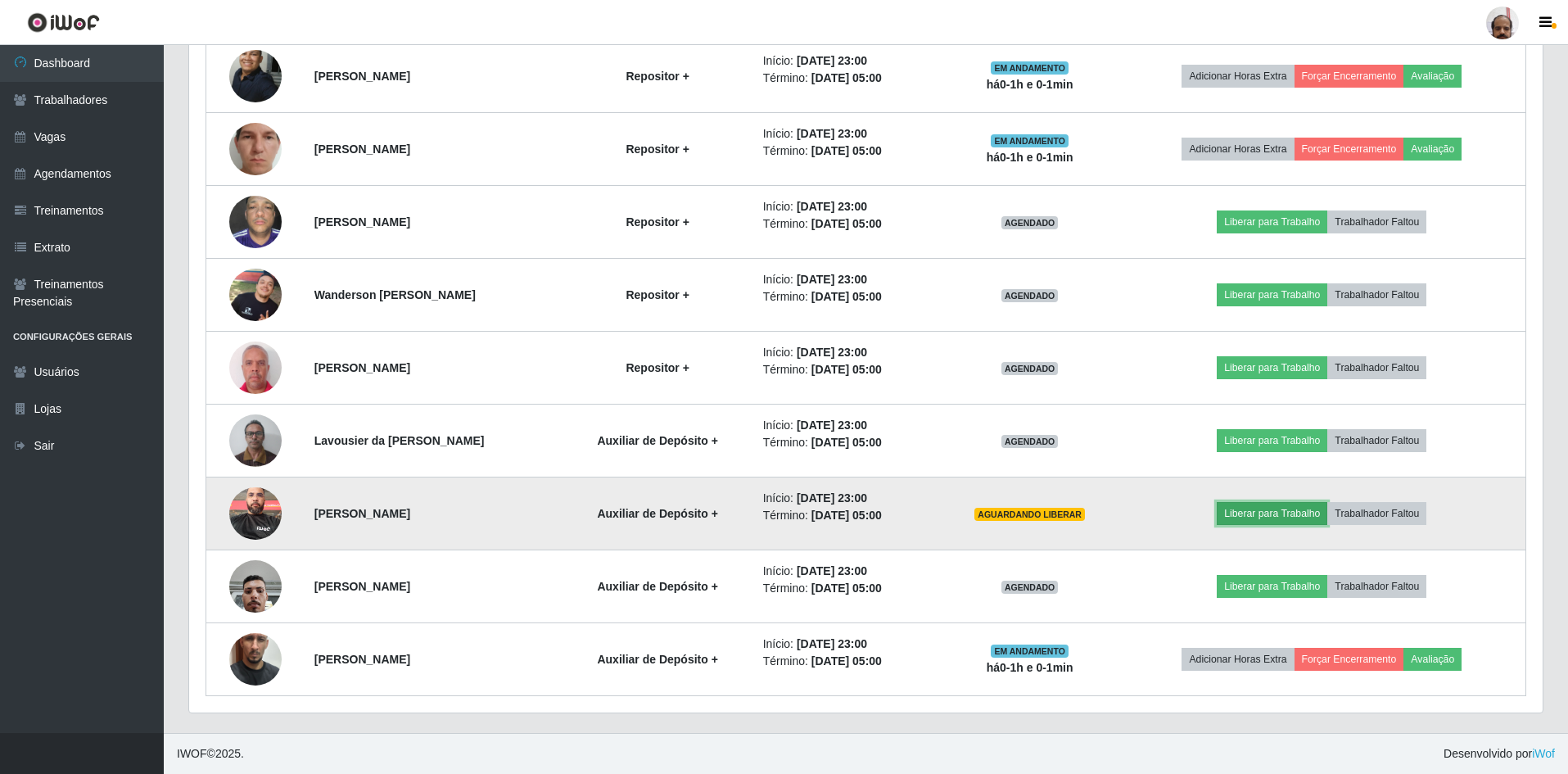
click at [1265, 509] on button "Liberar para Trabalho" at bounding box center [1271, 513] width 111 height 23
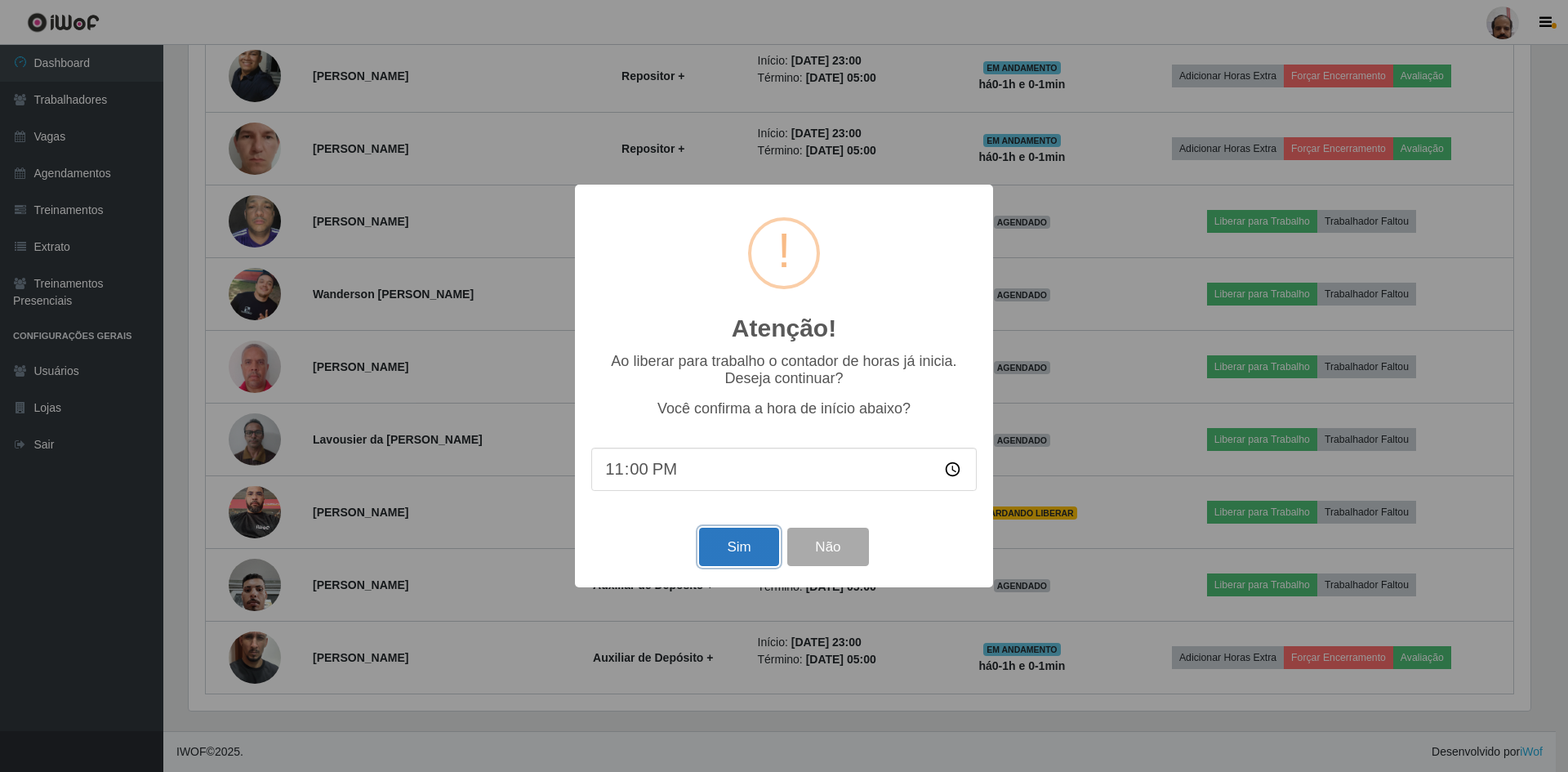
click at [737, 544] on button "Sim" at bounding box center [738, 546] width 79 height 39
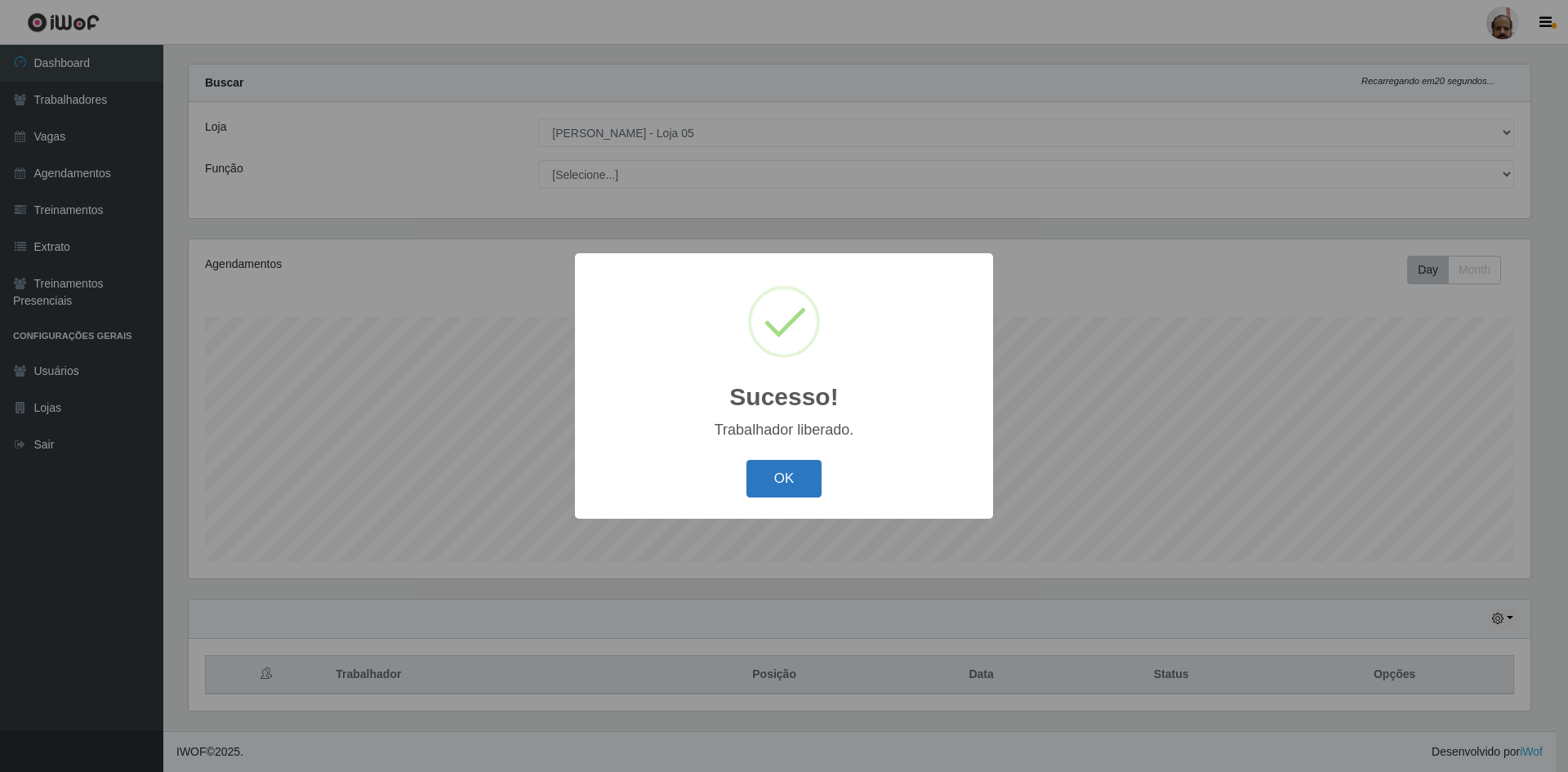
click at [774, 473] on button "OK" at bounding box center [784, 479] width 76 height 39
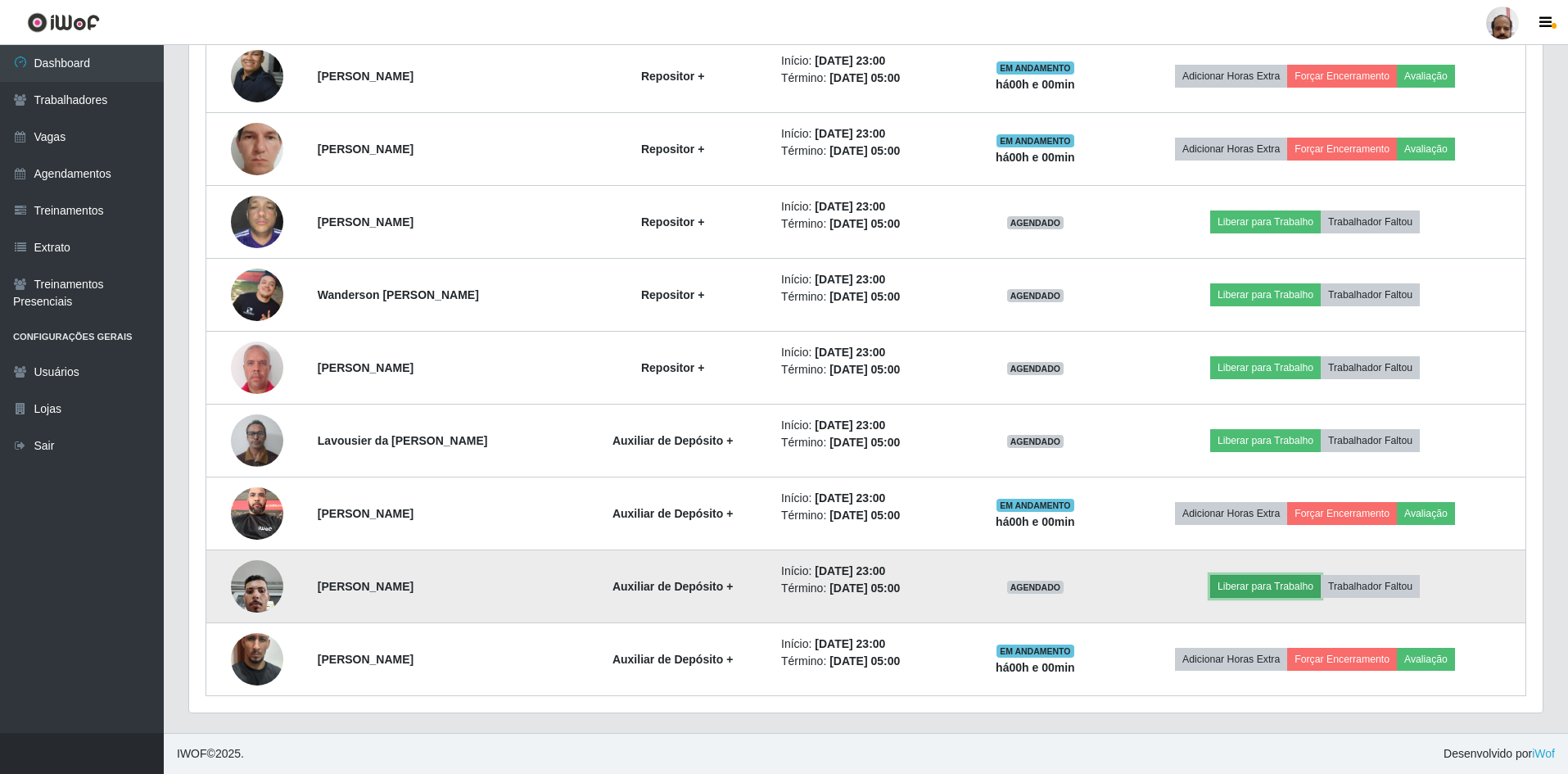
click at [1259, 593] on button "Liberar para Trabalho" at bounding box center [1265, 586] width 111 height 23
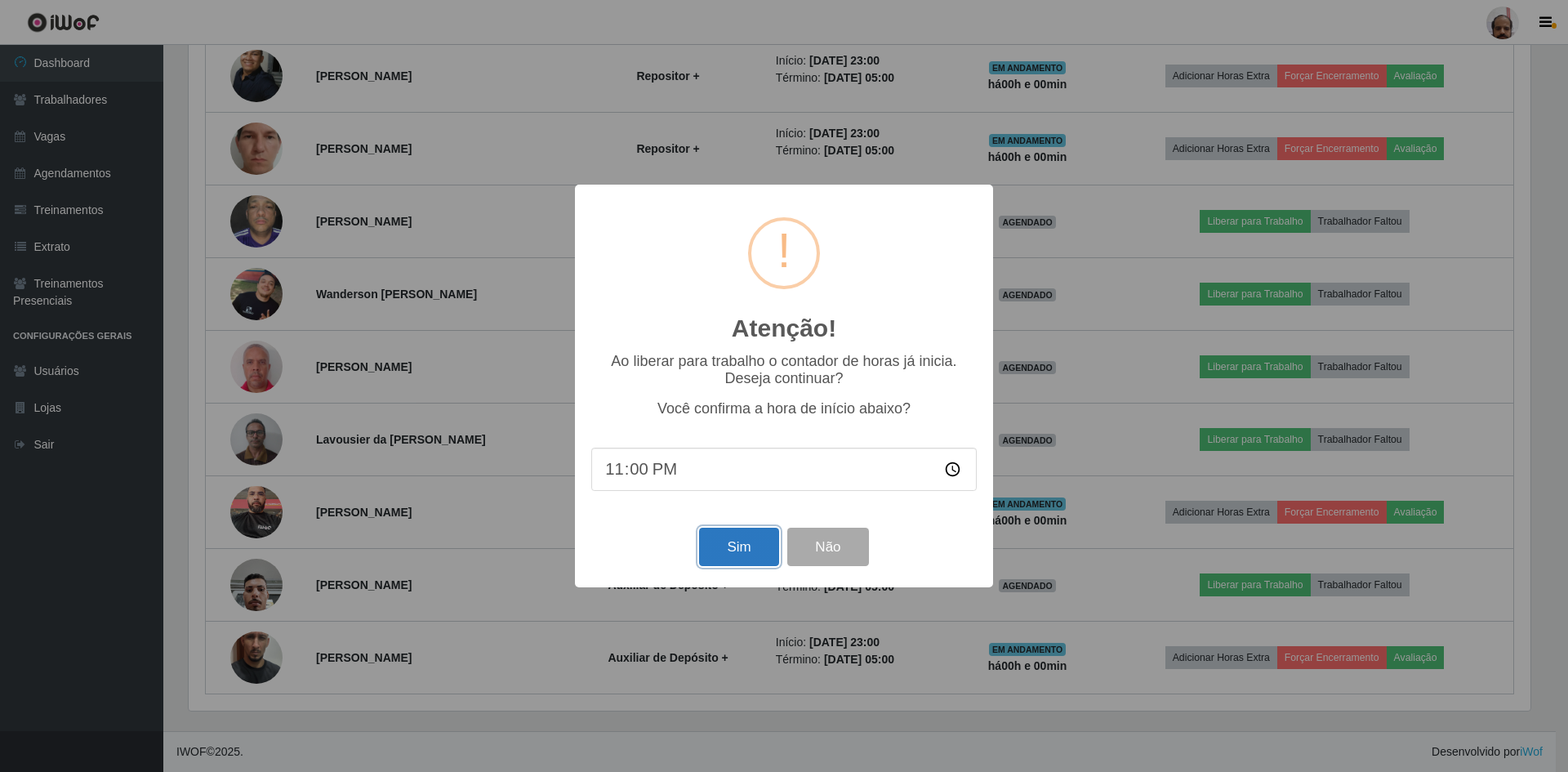
click at [739, 548] on button "Sim" at bounding box center [738, 546] width 79 height 39
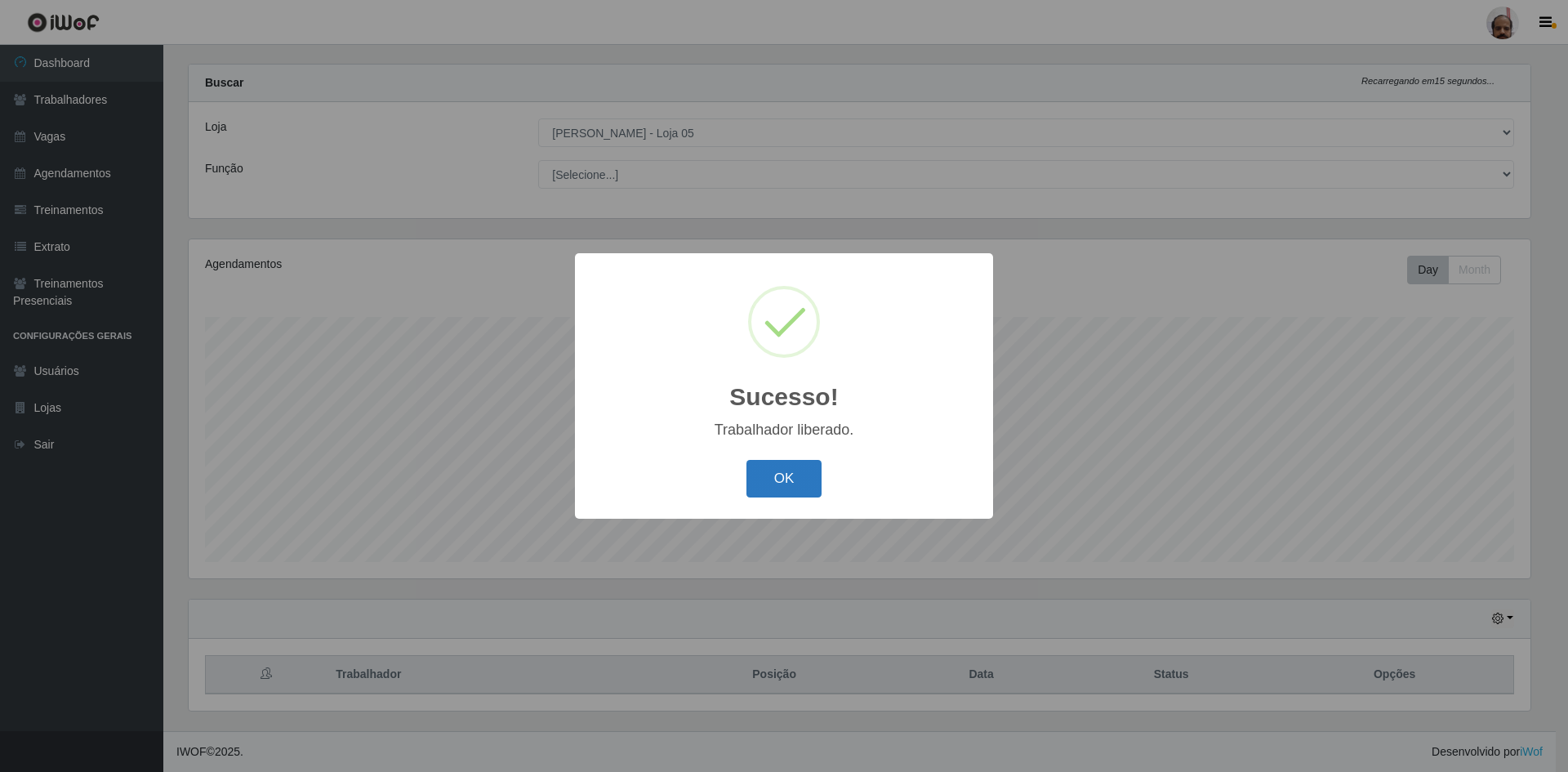
click at [795, 483] on button "OK" at bounding box center [784, 479] width 76 height 39
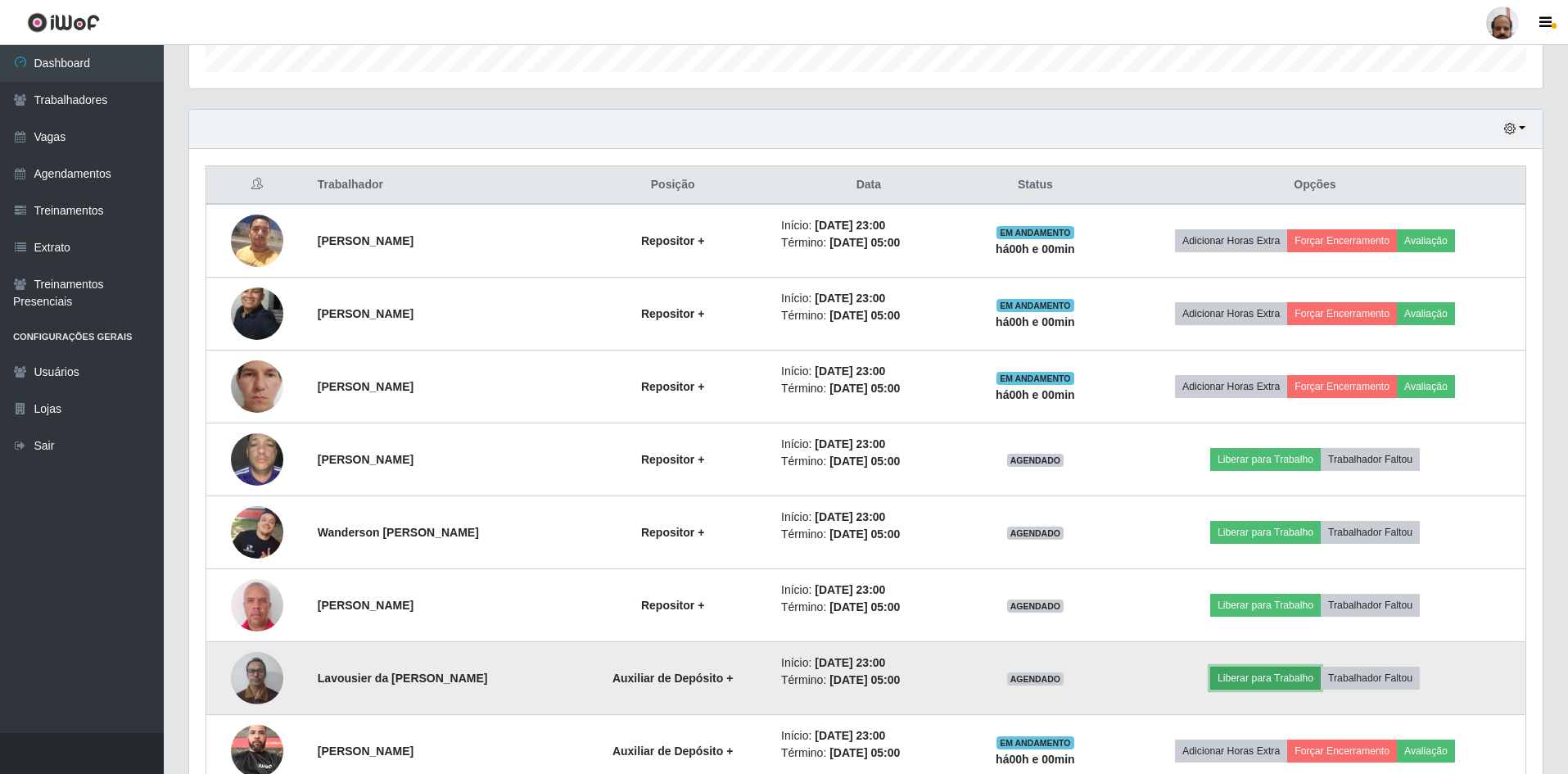
click at [1242, 675] on button "Liberar para Trabalho" at bounding box center [1265, 677] width 111 height 23
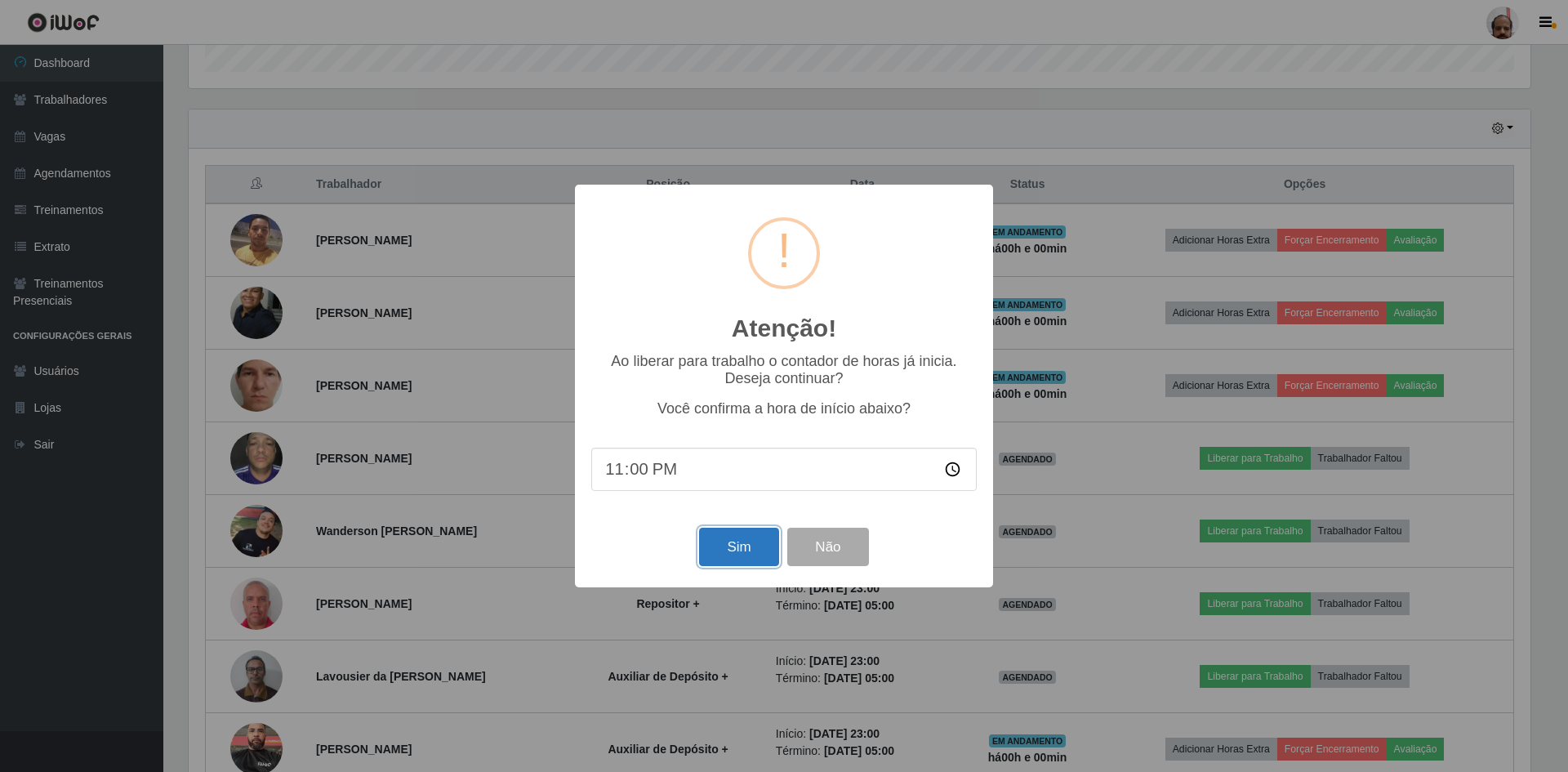
click at [735, 560] on button "Sim" at bounding box center [738, 546] width 79 height 39
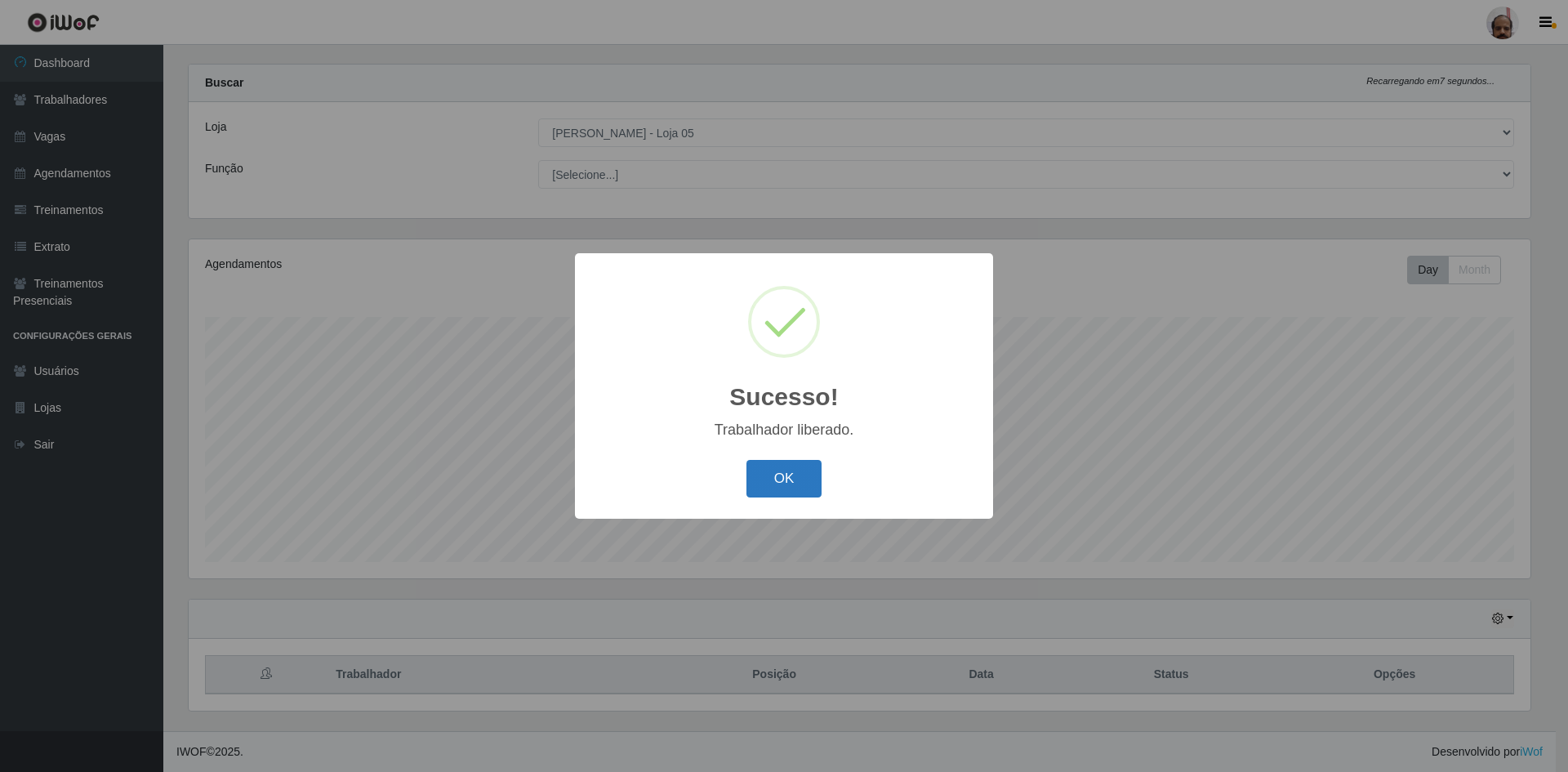
click at [779, 490] on button "OK" at bounding box center [784, 479] width 76 height 39
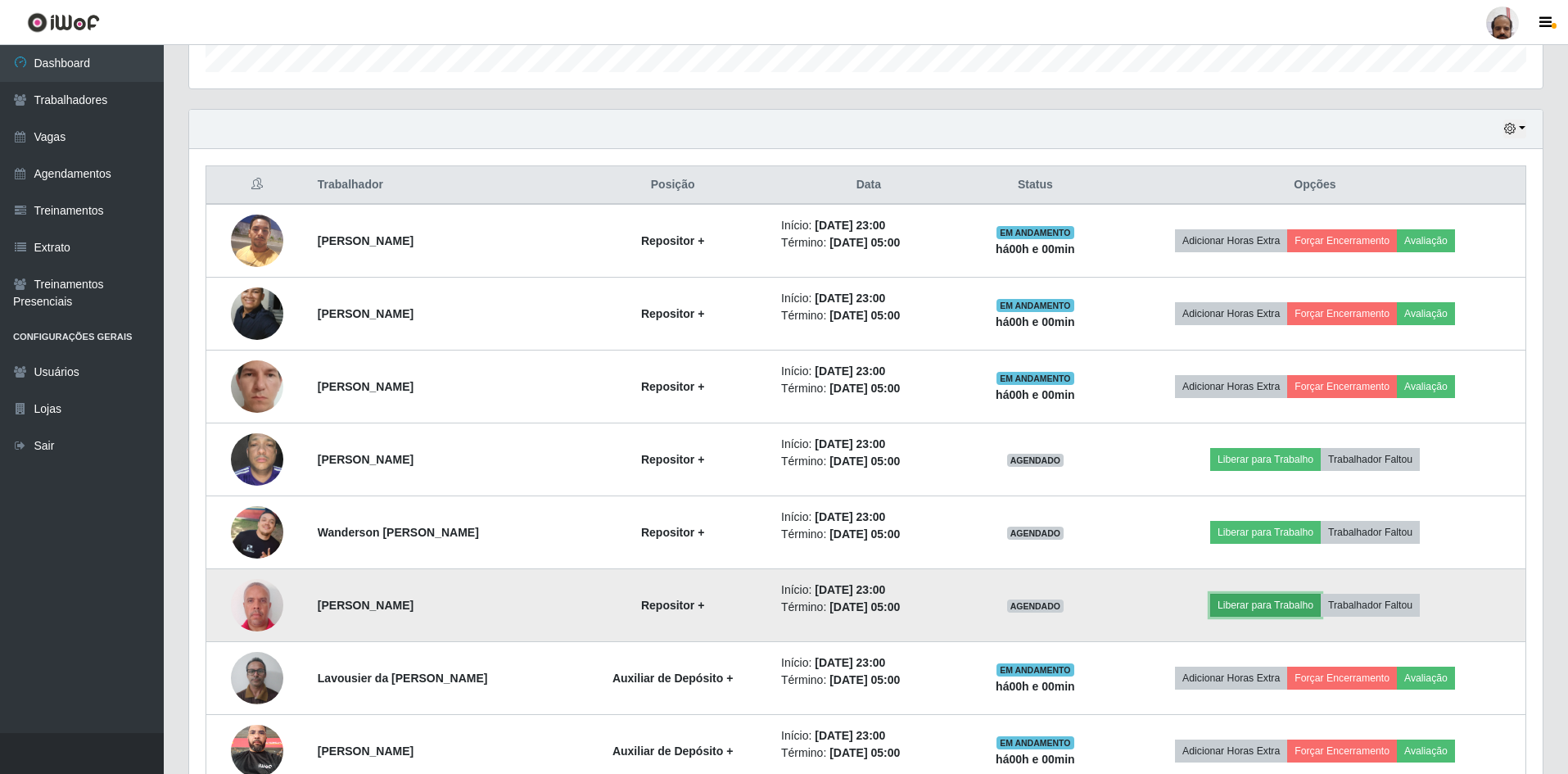
click at [1256, 608] on button "Liberar para Trabalho" at bounding box center [1265, 605] width 111 height 23
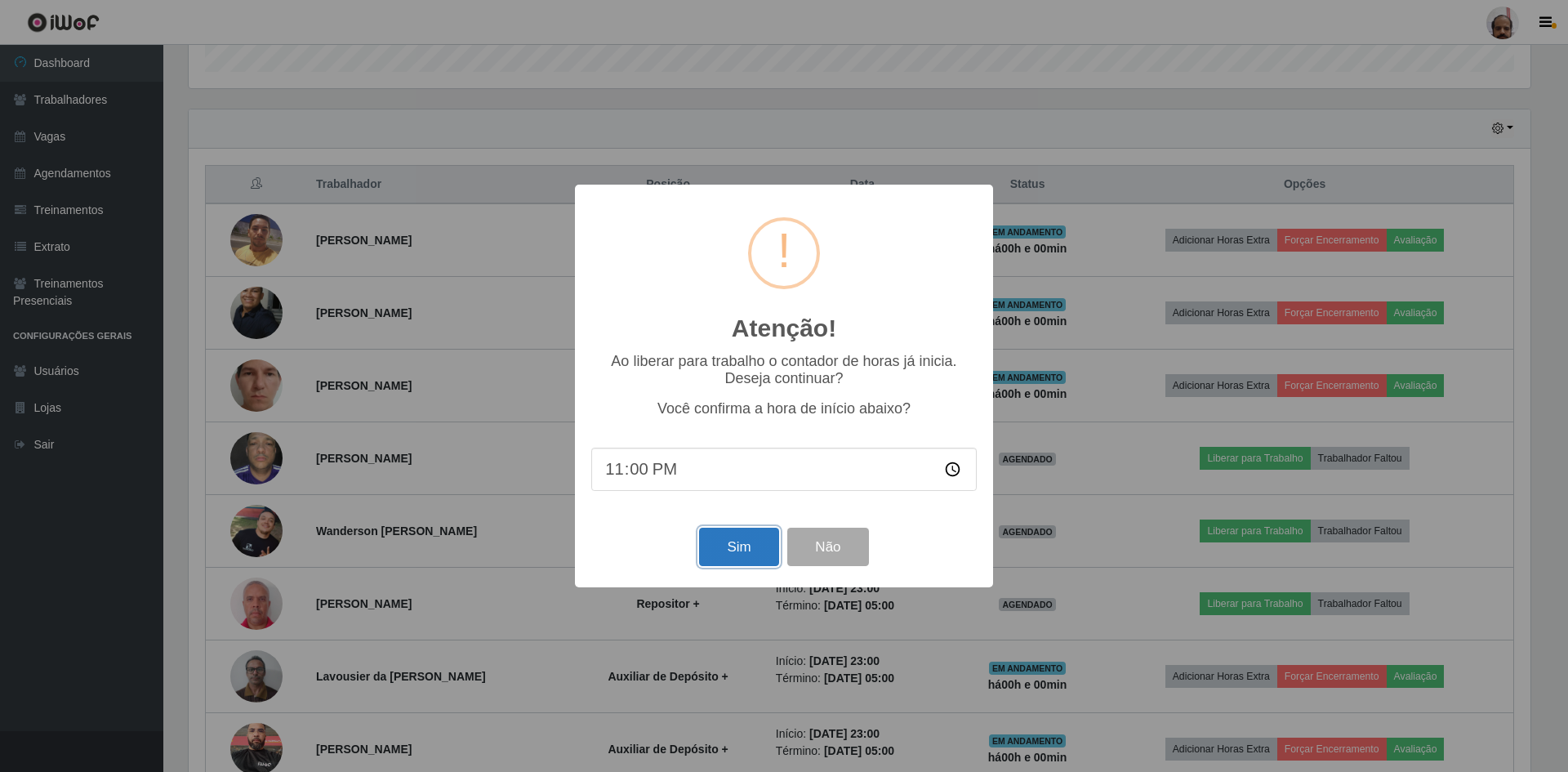
click at [735, 544] on button "Sim" at bounding box center [738, 546] width 79 height 39
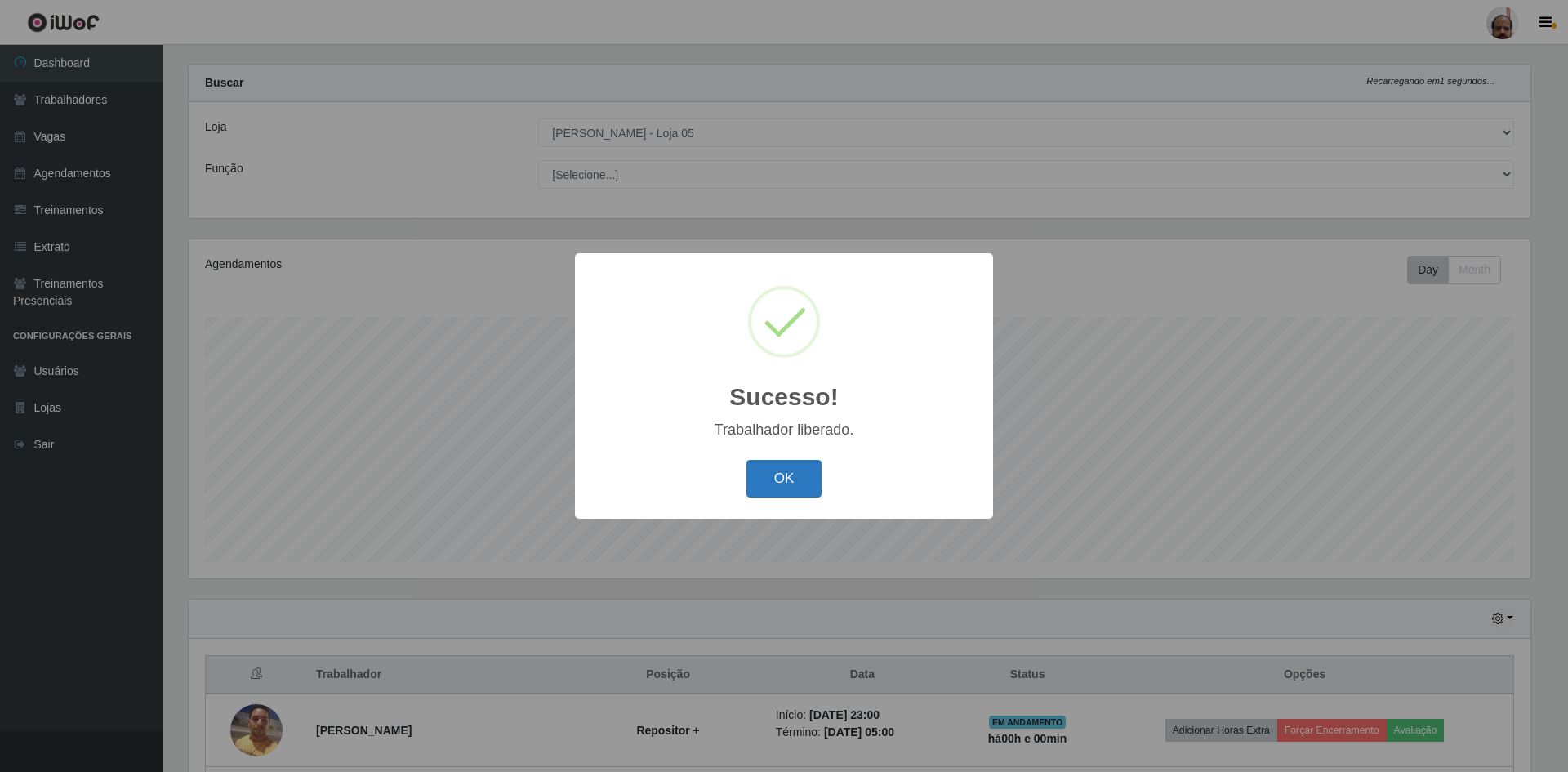
click at [787, 476] on button "OK" at bounding box center [784, 479] width 76 height 39
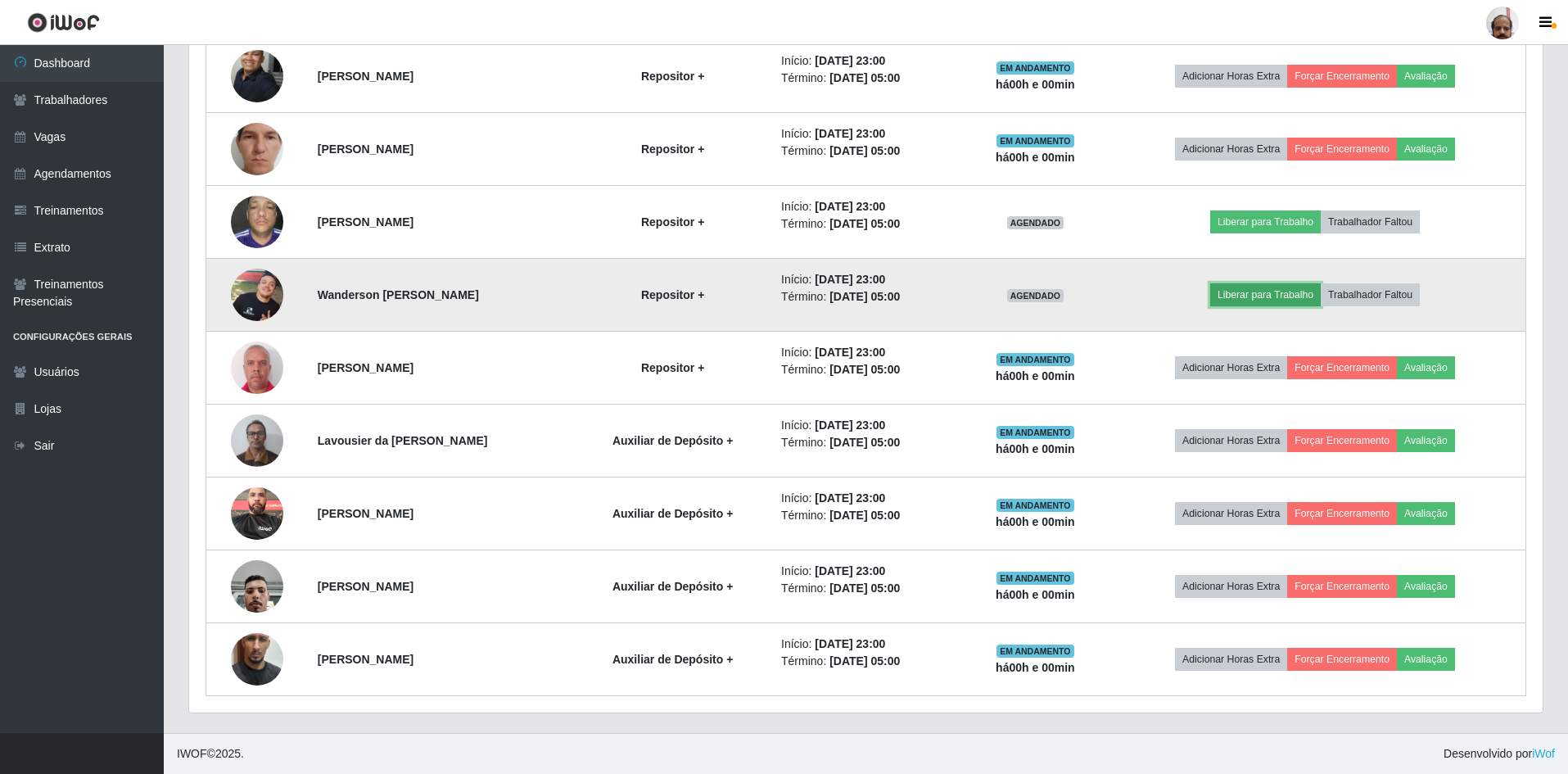
click at [1279, 291] on button "Liberar para Trabalho" at bounding box center [1265, 294] width 111 height 23
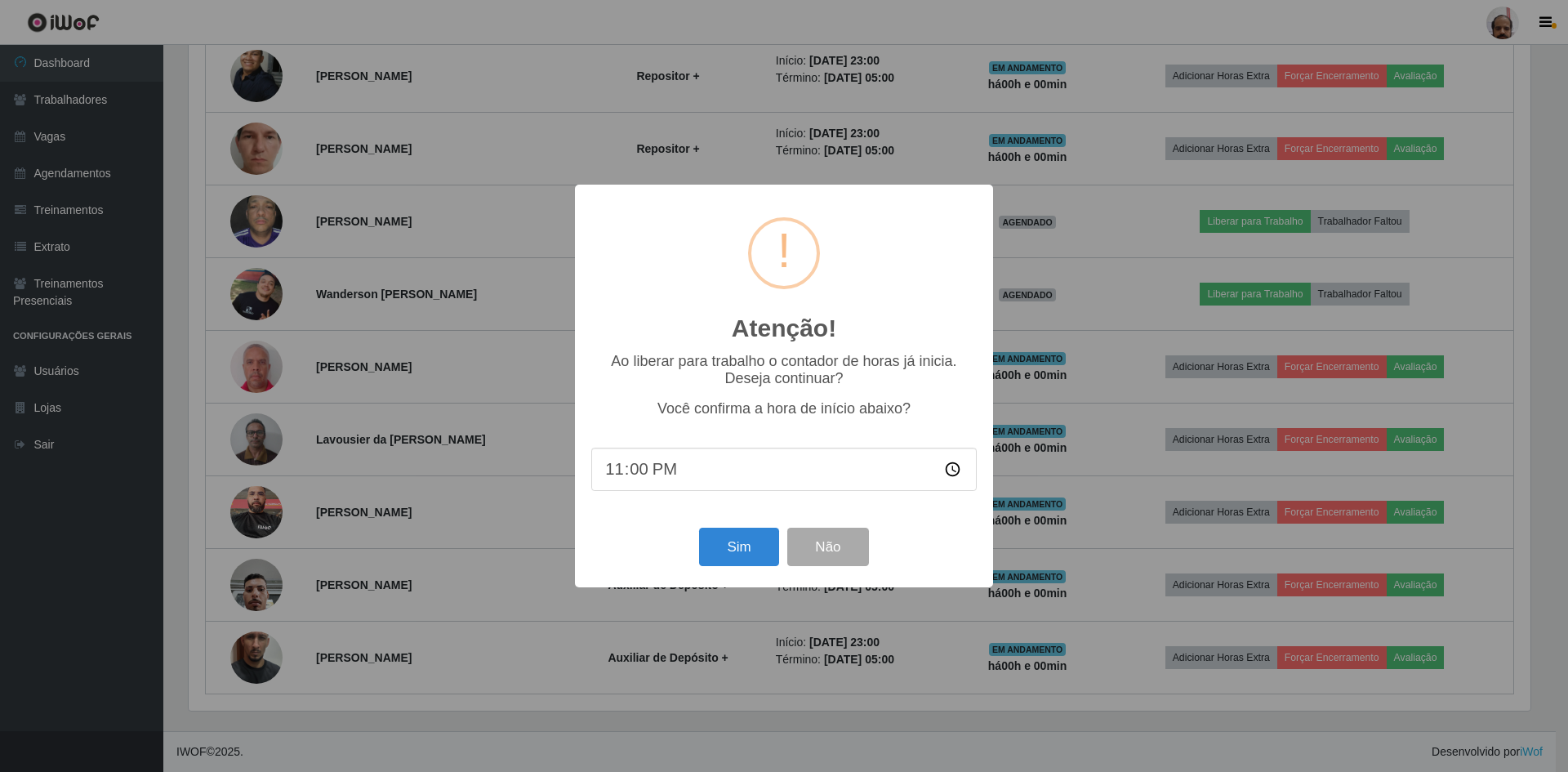
click at [725, 570] on div "Sim Não" at bounding box center [784, 546] width 386 height 47
click at [725, 558] on button "Sim" at bounding box center [738, 546] width 79 height 39
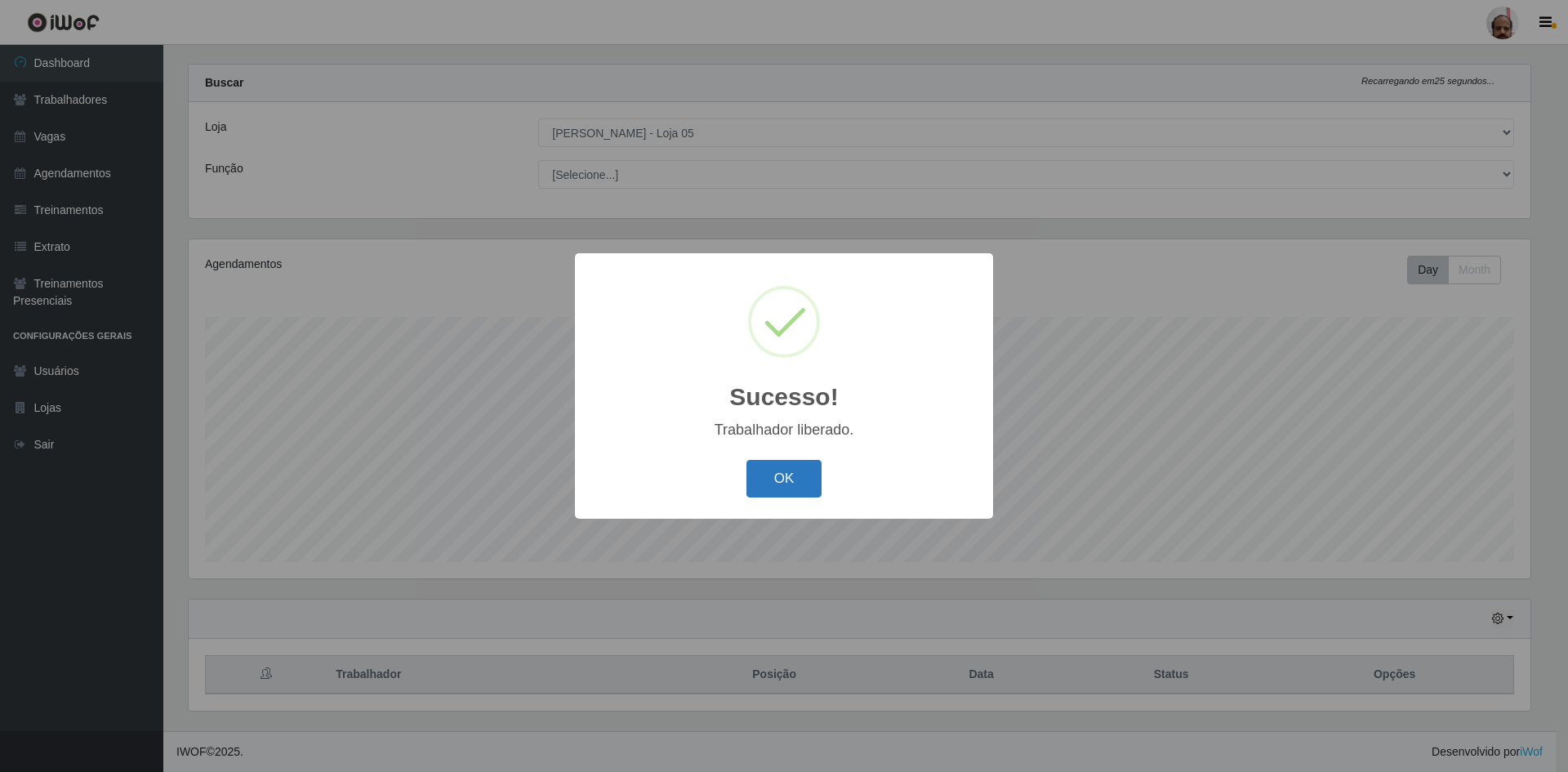
click at [773, 475] on button "OK" at bounding box center [784, 479] width 76 height 39
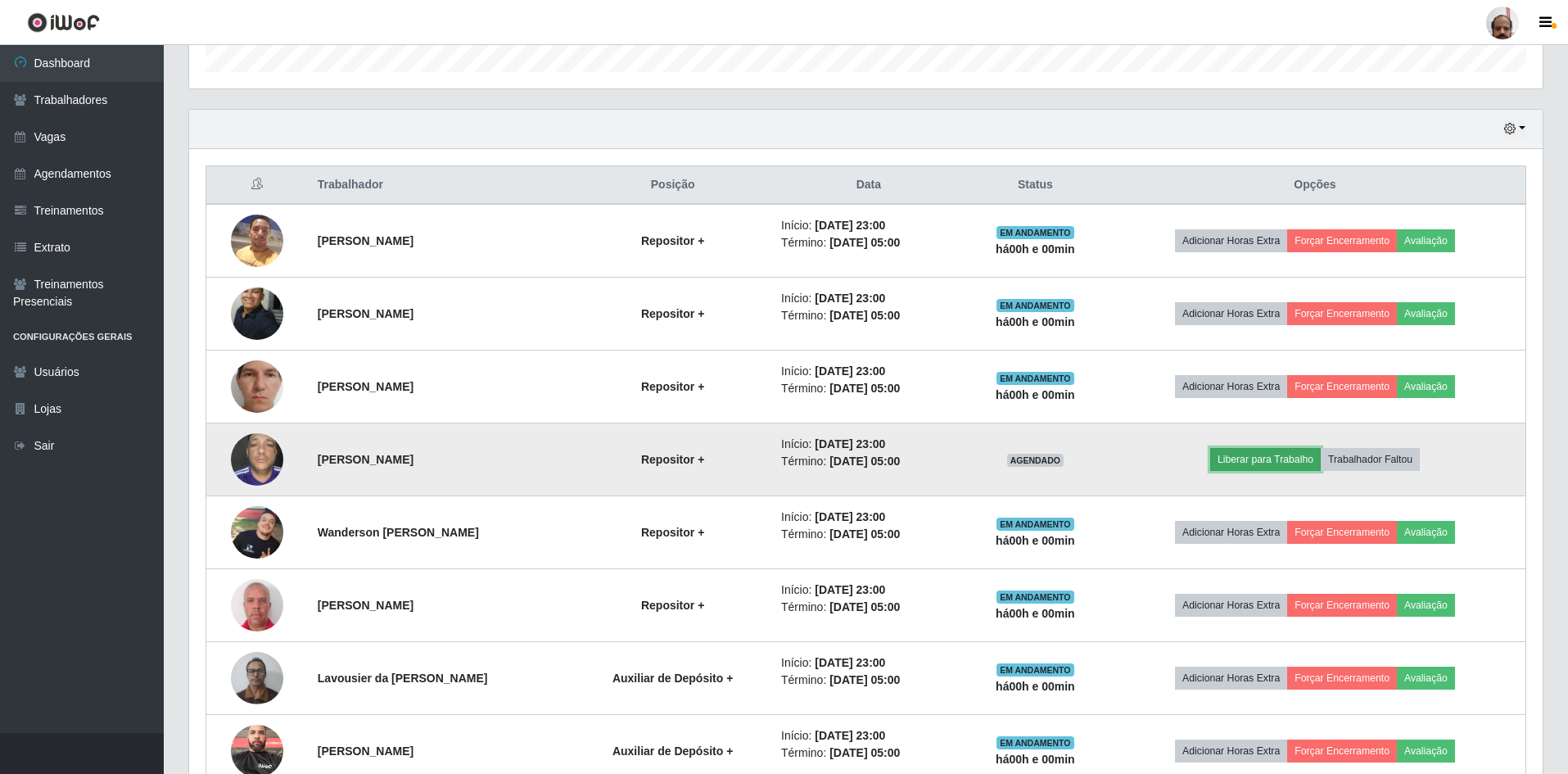
click at [1260, 457] on button "Liberar para Trabalho" at bounding box center [1265, 458] width 111 height 23
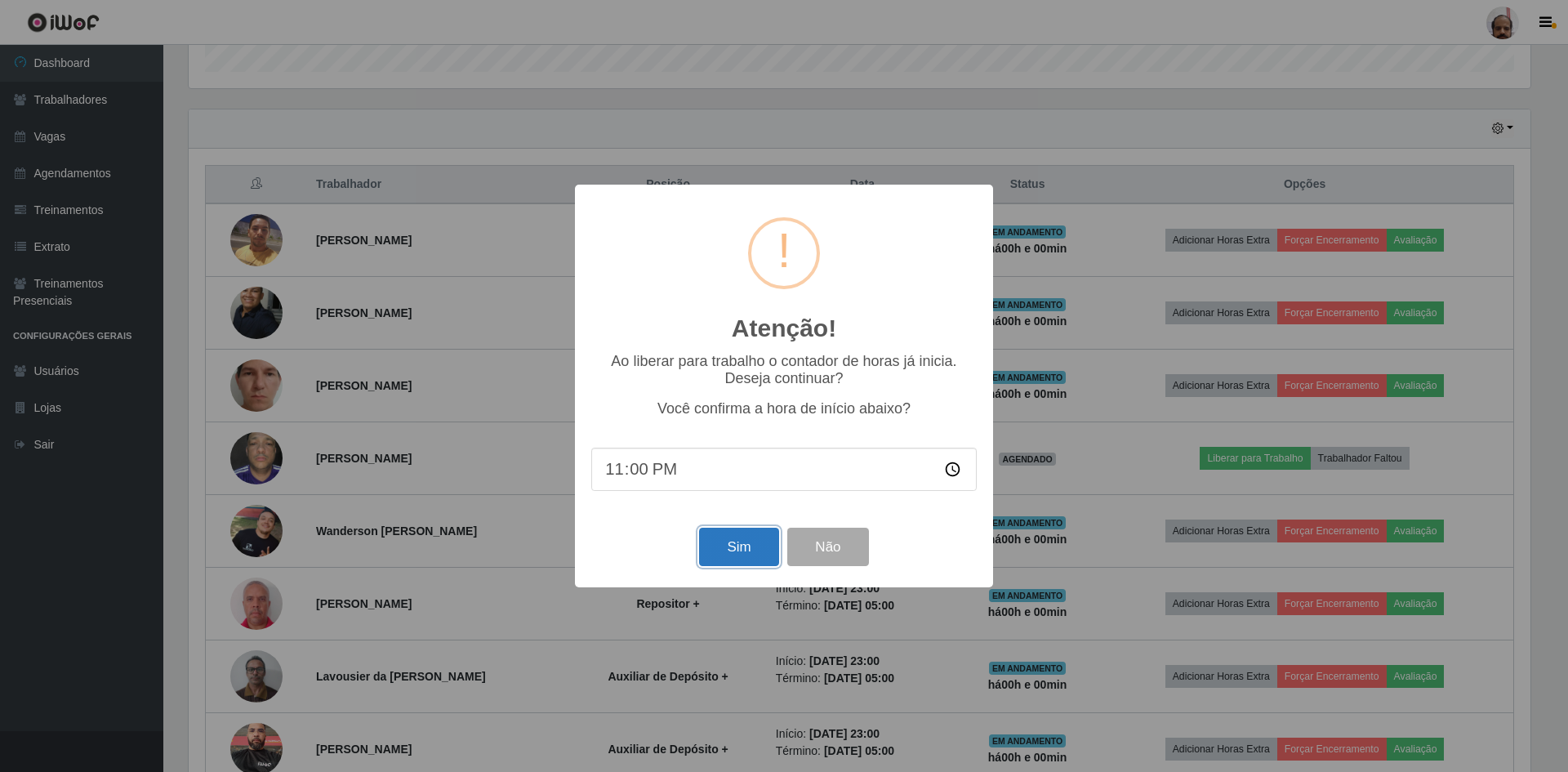
click at [727, 543] on button "Sim" at bounding box center [738, 546] width 79 height 39
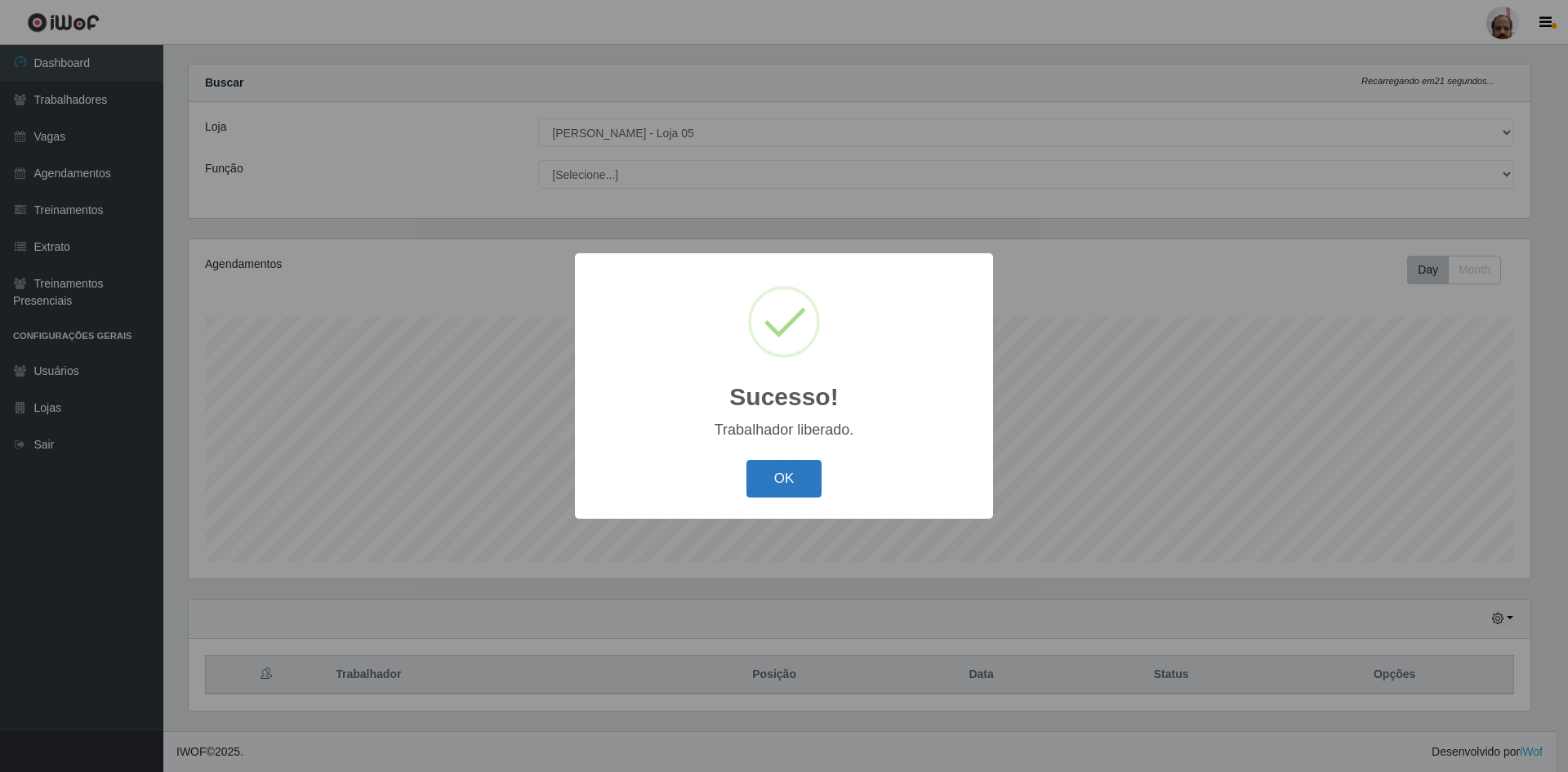
click at [766, 482] on button "OK" at bounding box center [784, 479] width 76 height 39
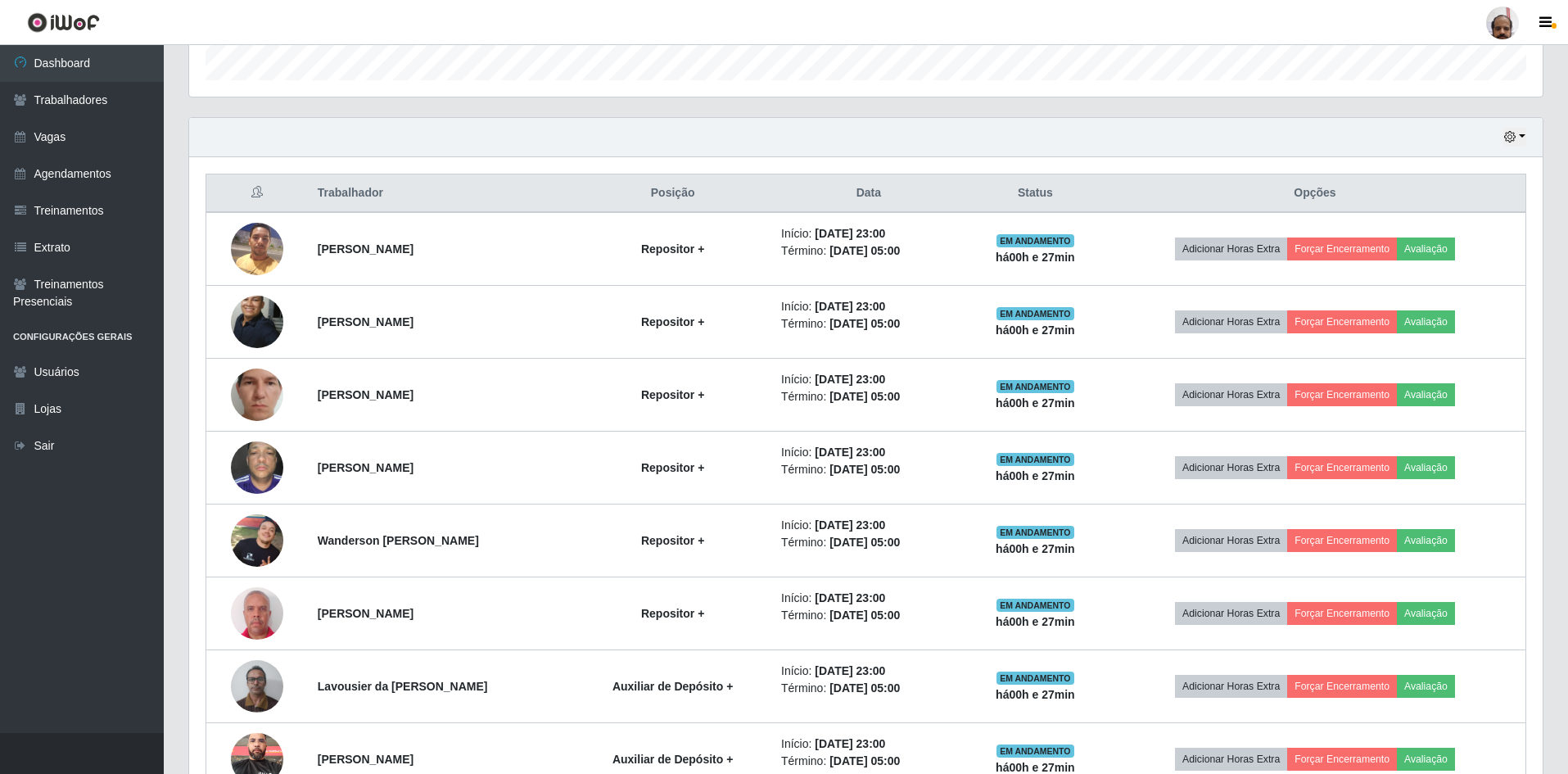
scroll to position [751, 0]
